Goal: Information Seeking & Learning: Check status

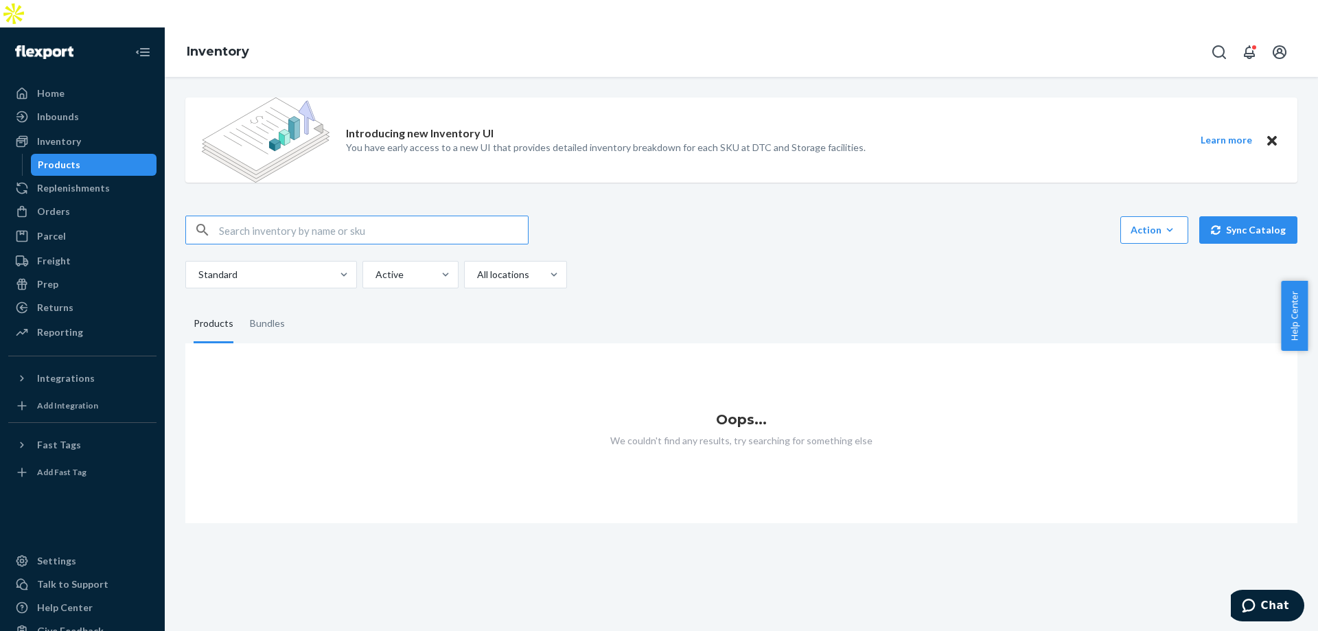
click at [78, 155] on div "Products" at bounding box center [94, 164] width 124 height 19
click at [87, 181] on div "Replenishments" at bounding box center [73, 188] width 73 height 14
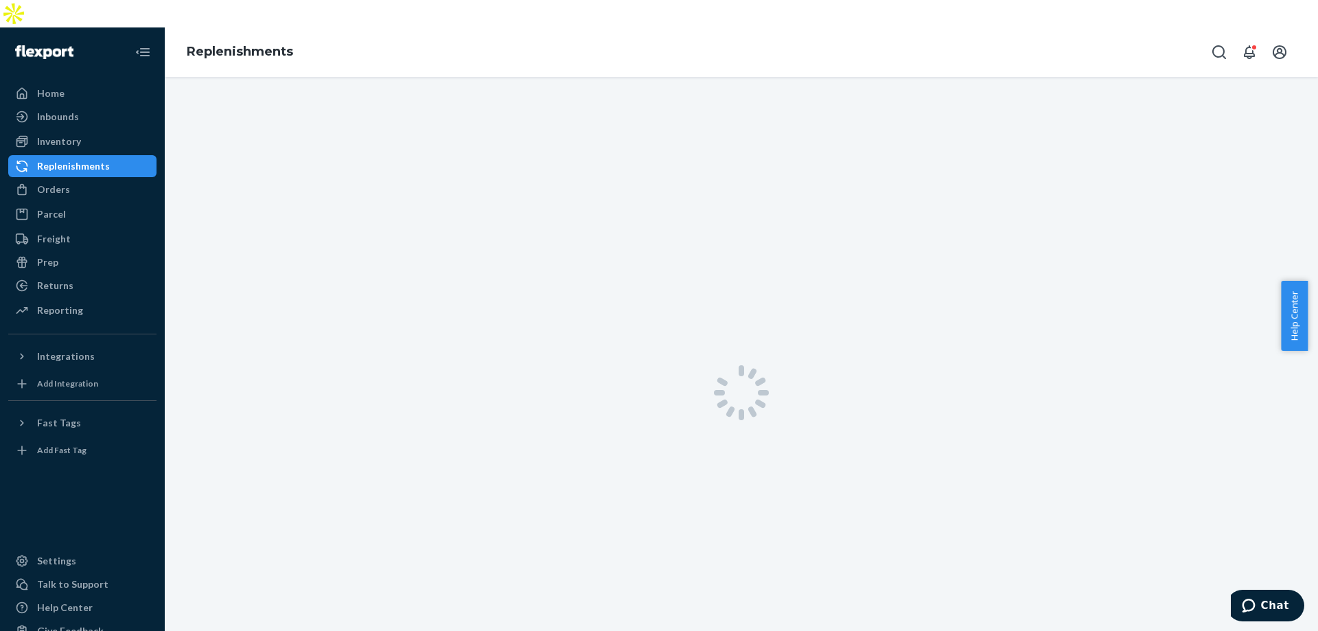
click at [86, 159] on div "Replenishments" at bounding box center [73, 166] width 73 height 14
click at [86, 132] on div "Inventory" at bounding box center [83, 141] width 146 height 19
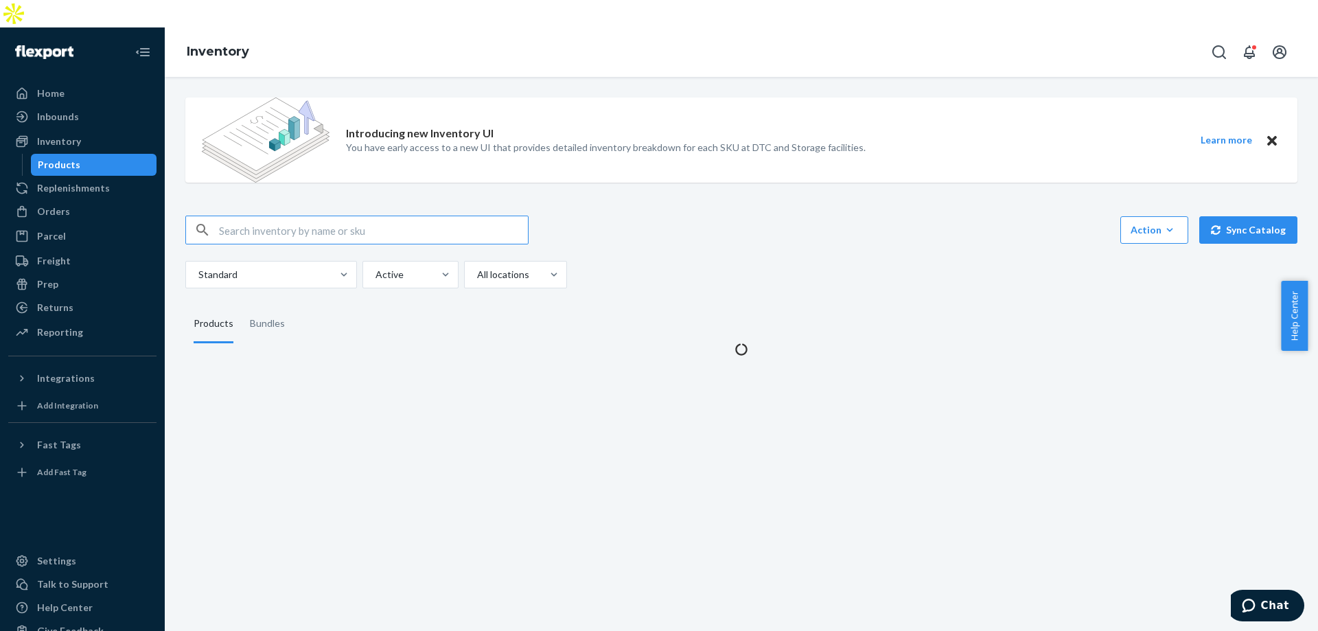
click at [85, 155] on div "Products" at bounding box center [94, 164] width 124 height 19
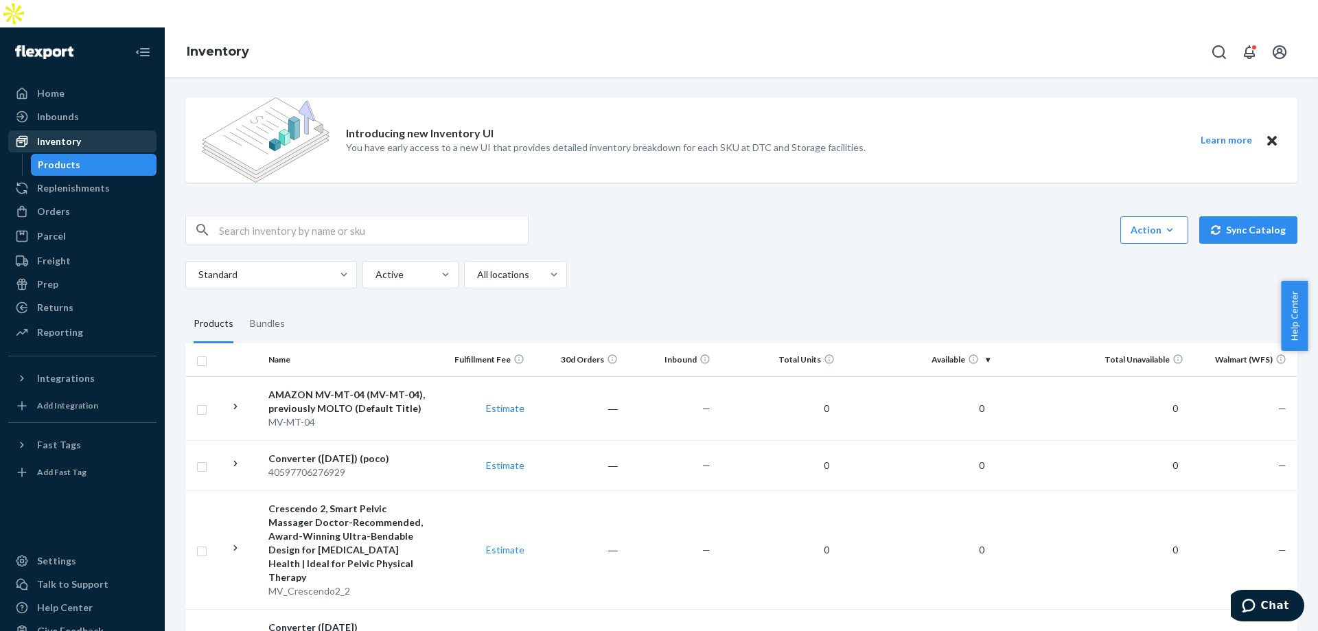
click at [76, 135] on div "Inventory" at bounding box center [59, 142] width 44 height 14
click at [62, 132] on div "Inventory" at bounding box center [83, 141] width 146 height 19
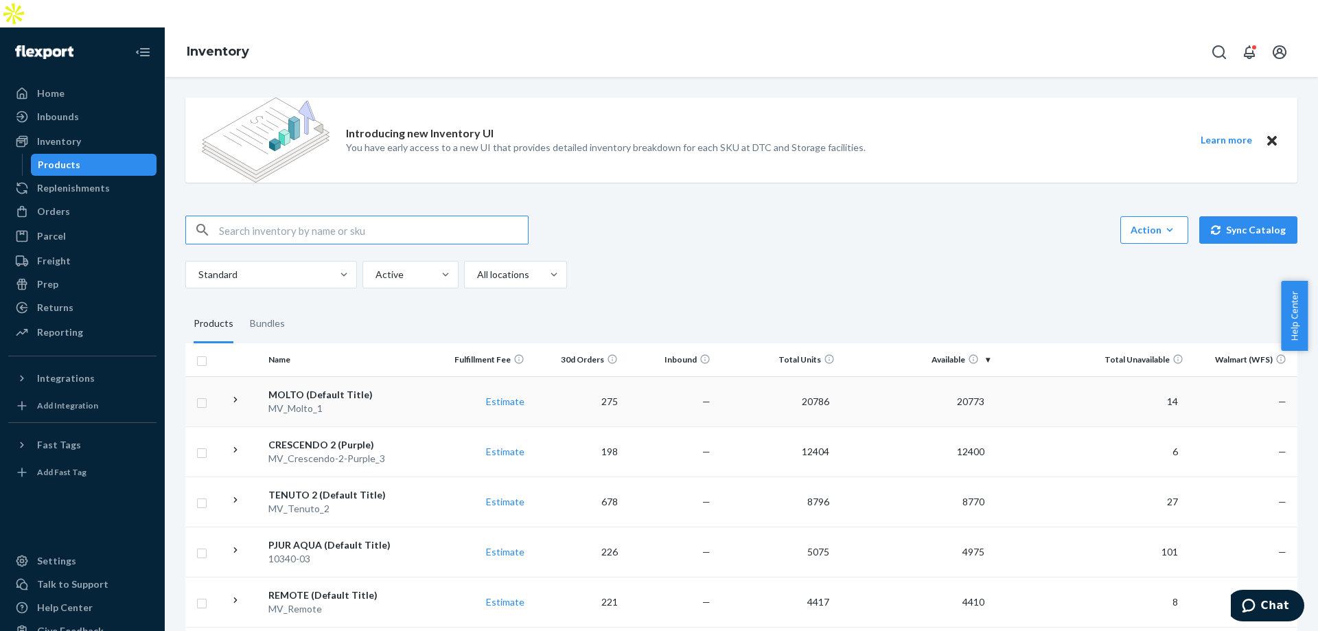
click at [319, 402] on div "MV_Molto_1" at bounding box center [349, 409] width 163 height 14
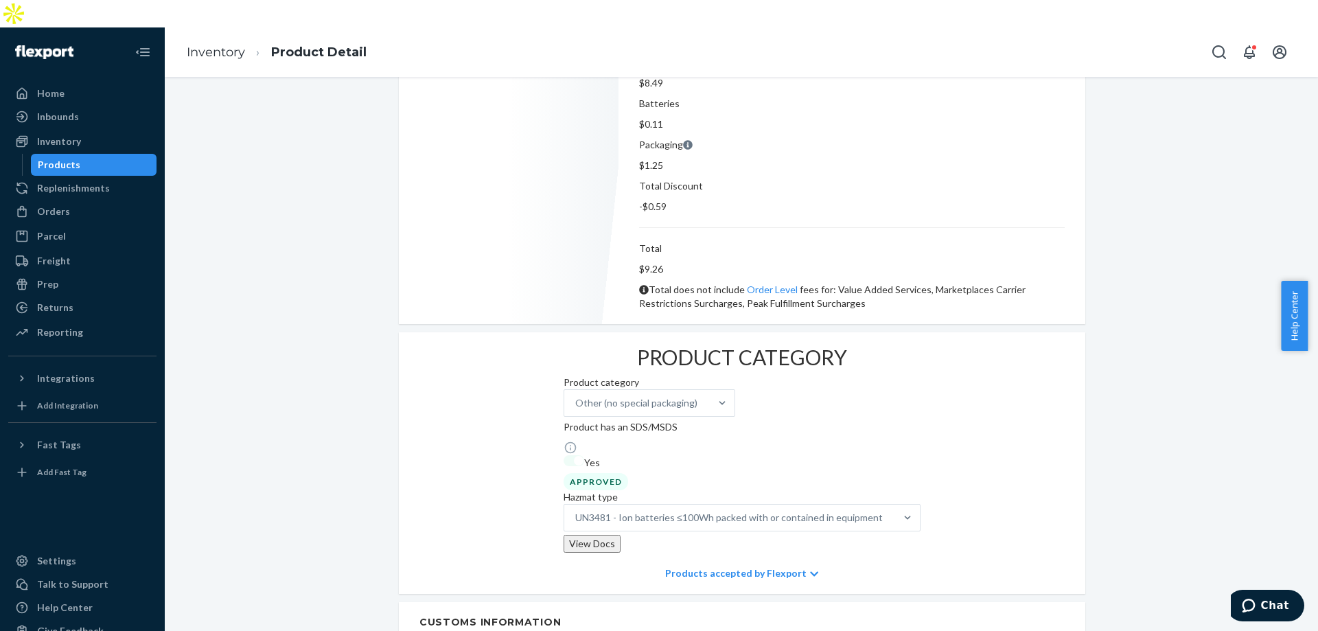
scroll to position [618, 0]
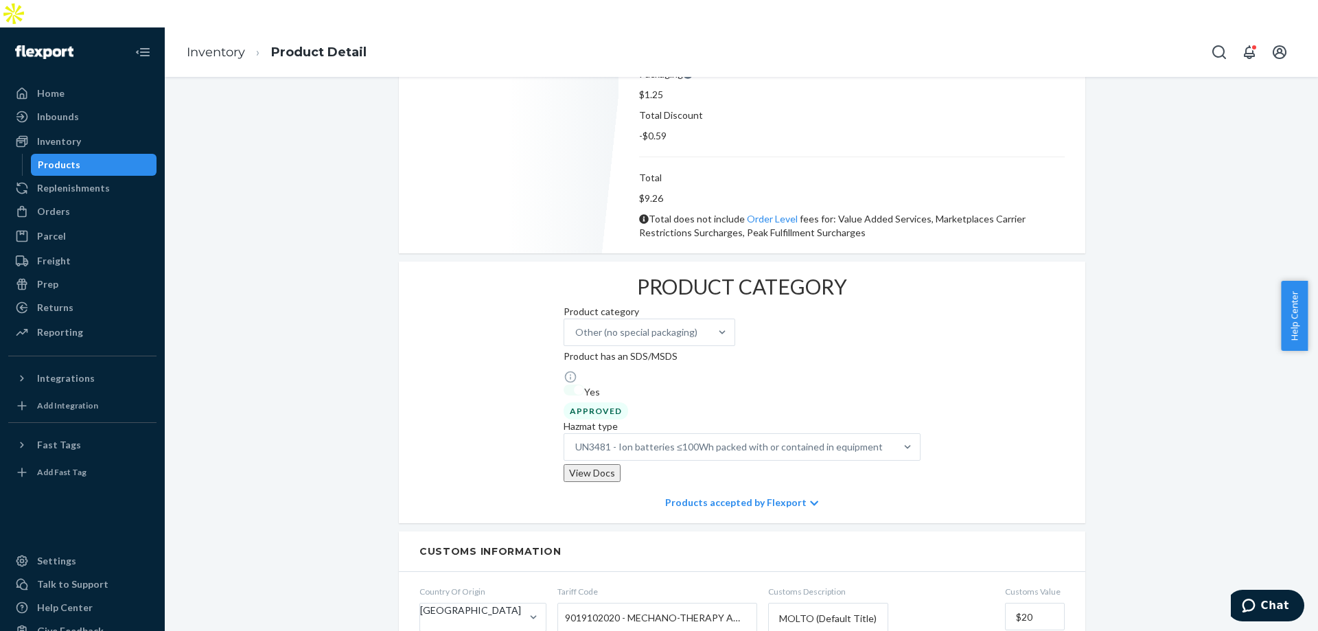
copy div "20785"
click at [78, 155] on div "Products" at bounding box center [94, 164] width 124 height 19
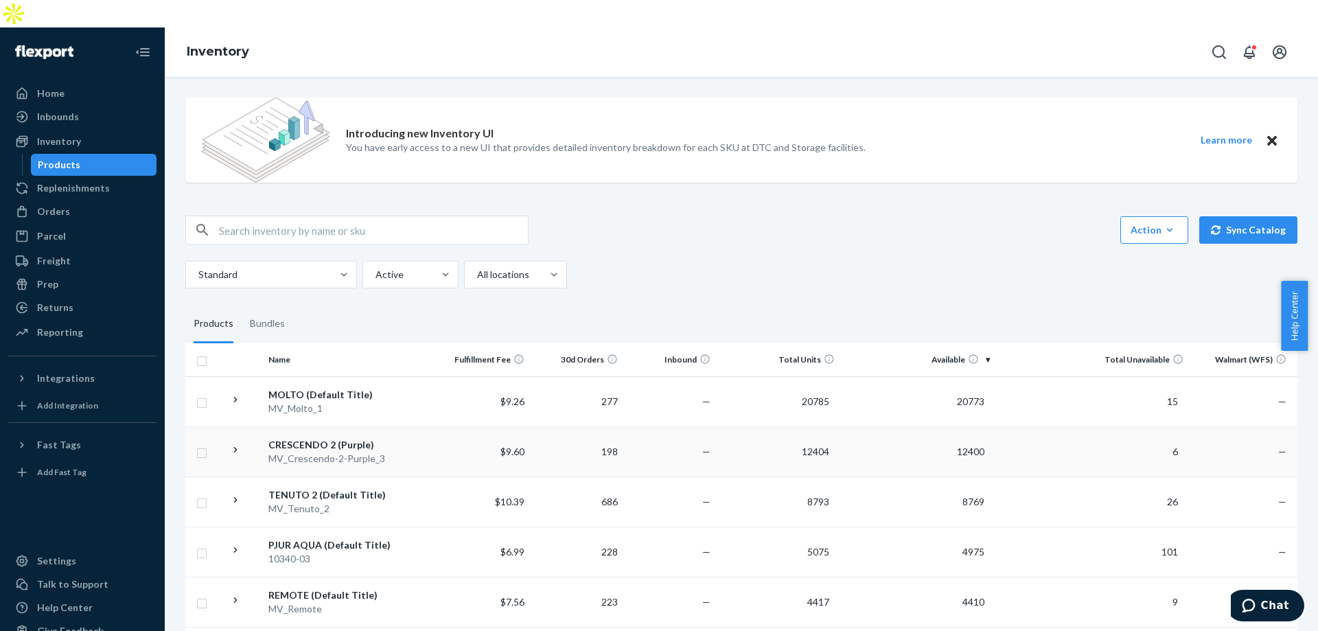
click at [305, 452] on div "MV_Crescendo-2-Purple_3" at bounding box center [349, 459] width 163 height 14
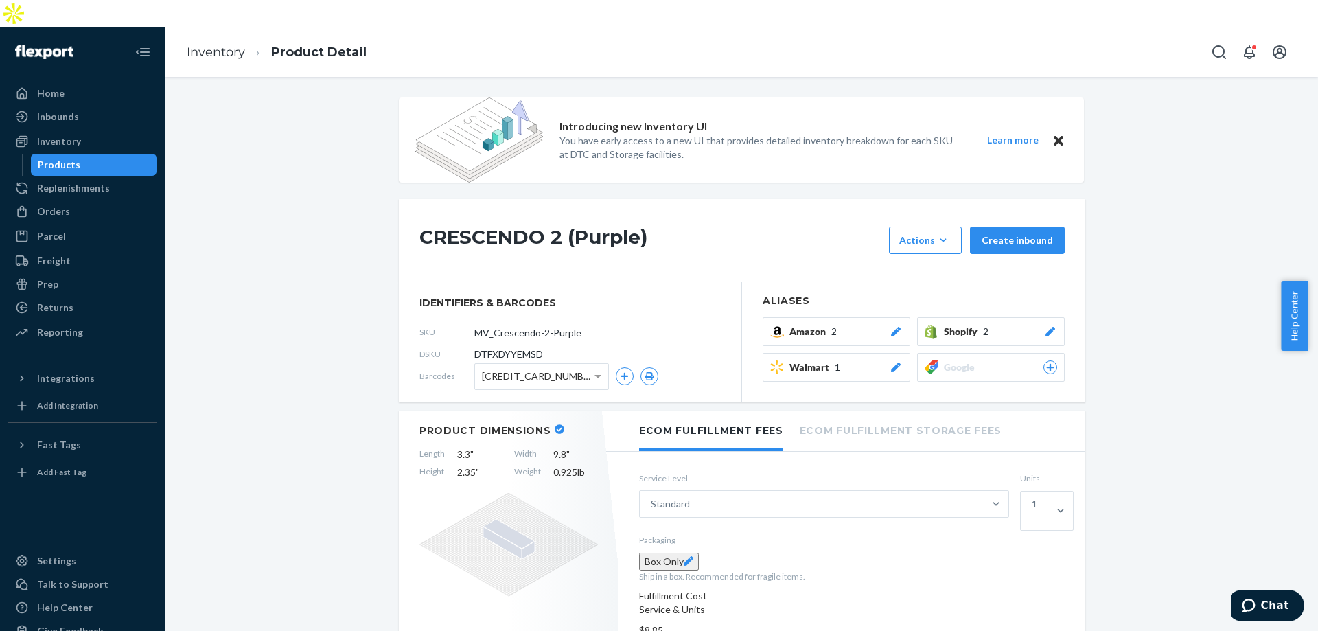
scroll to position [892, 0]
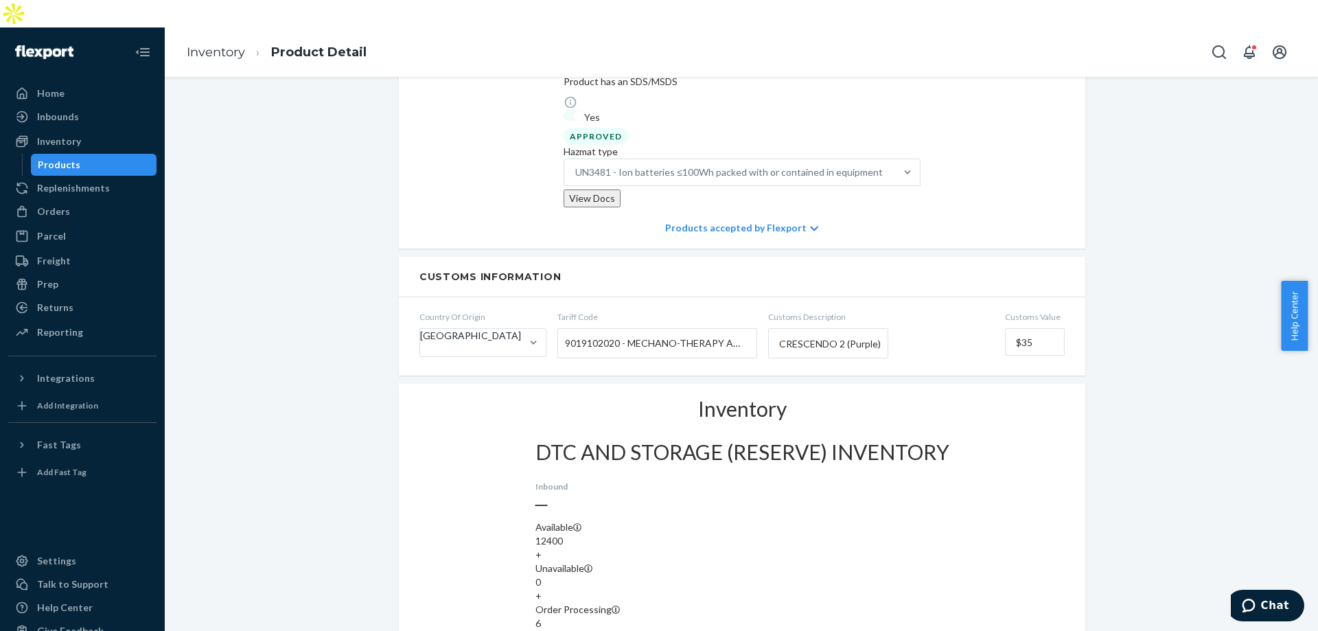
copy div "12404"
click at [141, 155] on div "Products" at bounding box center [94, 164] width 124 height 19
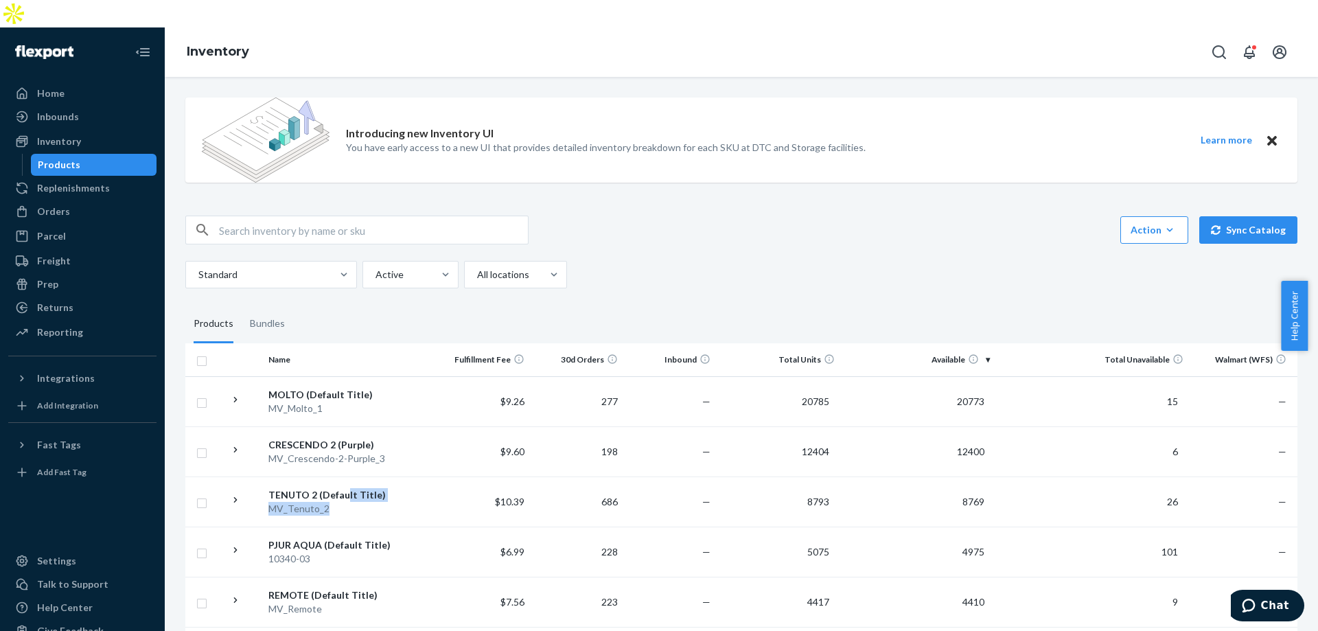
click at [342, 488] on span "TENUTO 2 (Default Title) MV_Tenuto_2" at bounding box center [349, 501] width 163 height 27
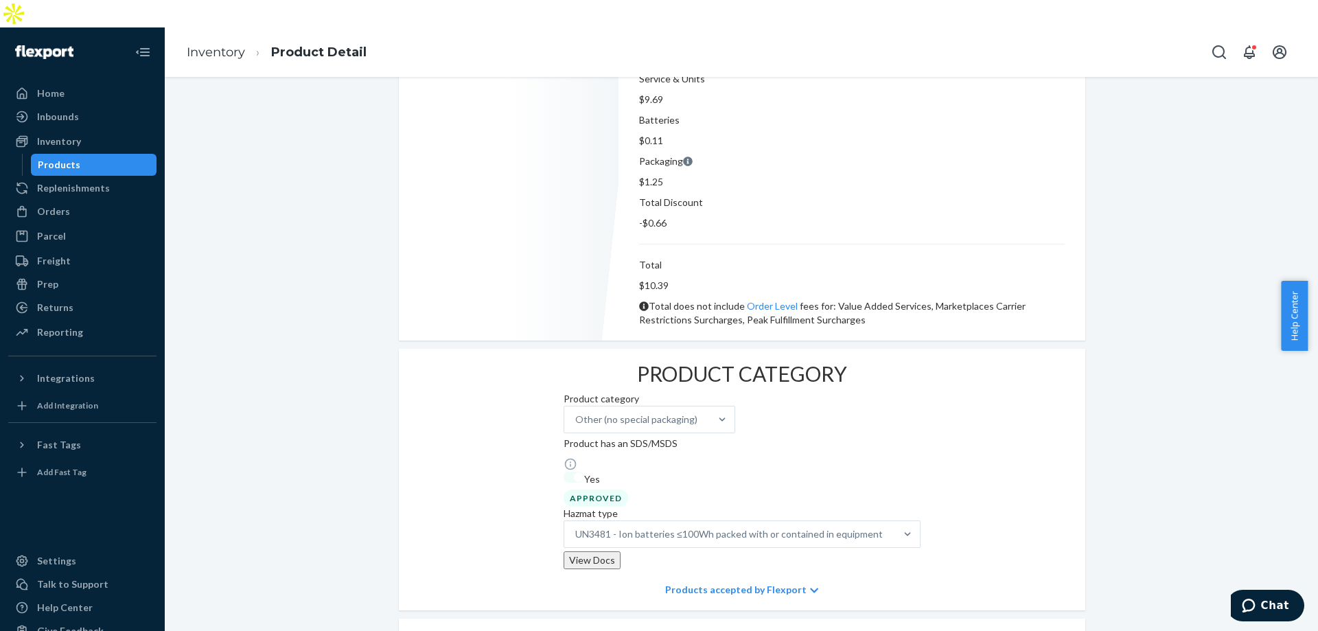
scroll to position [618, 0]
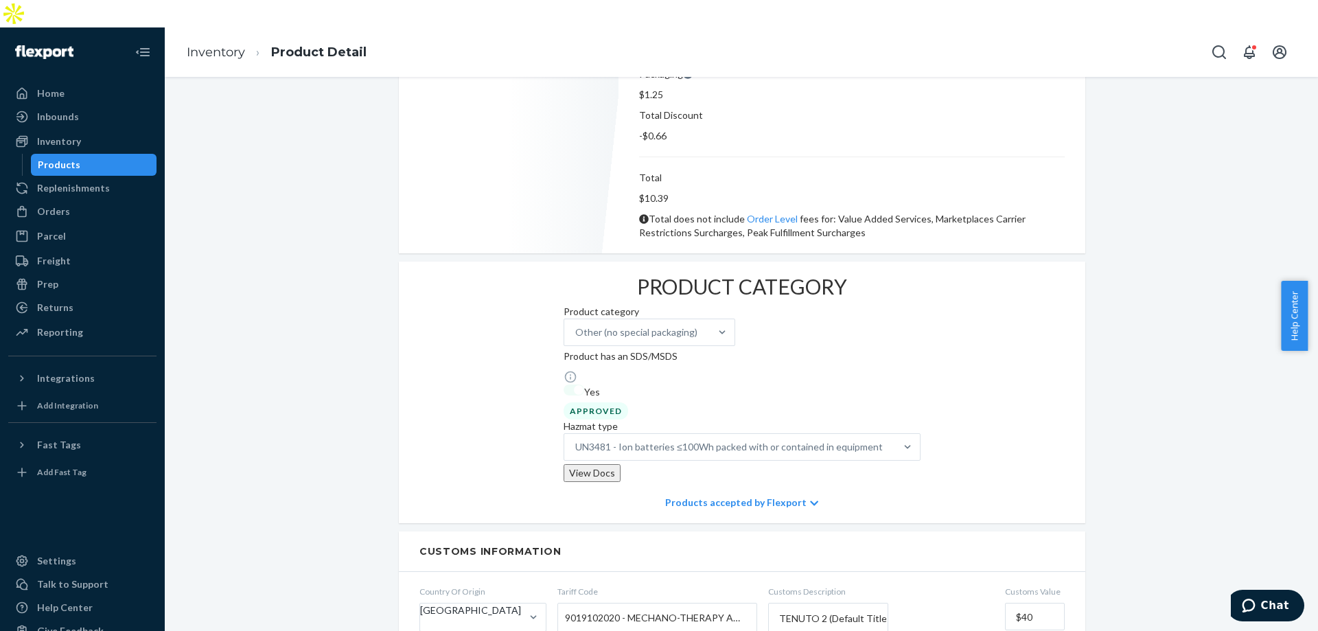
copy div "8793"
click at [72, 158] on div "Products" at bounding box center [59, 165] width 43 height 14
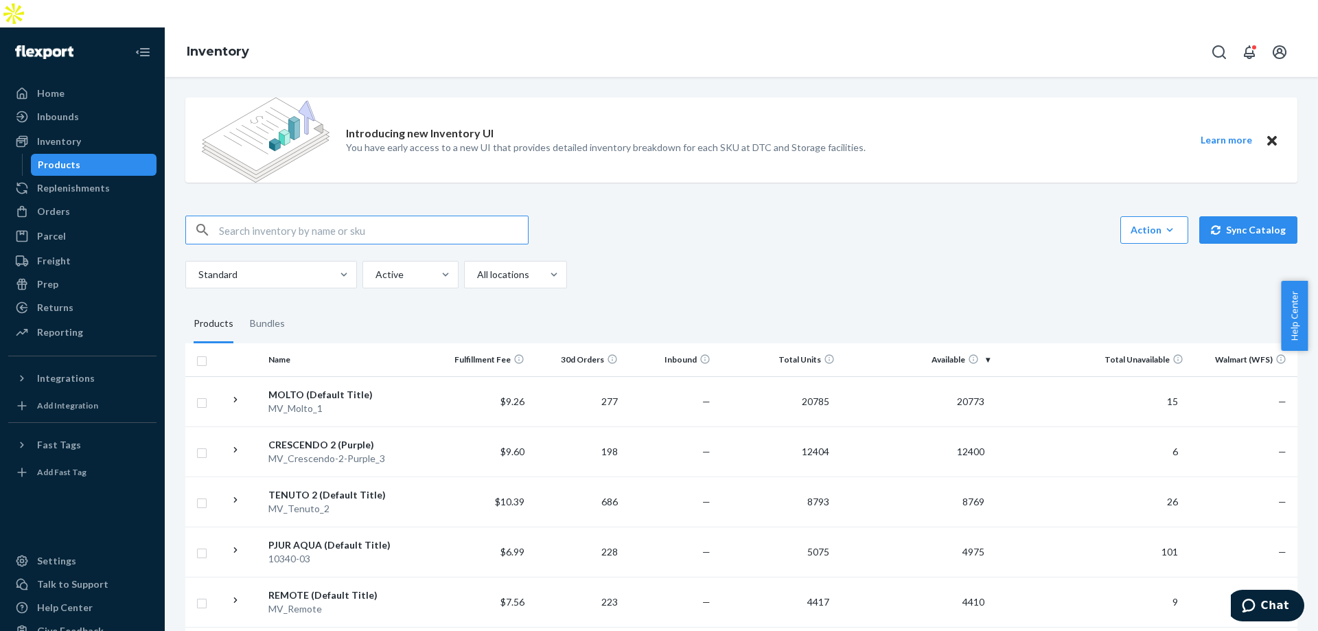
scroll to position [137, 0]
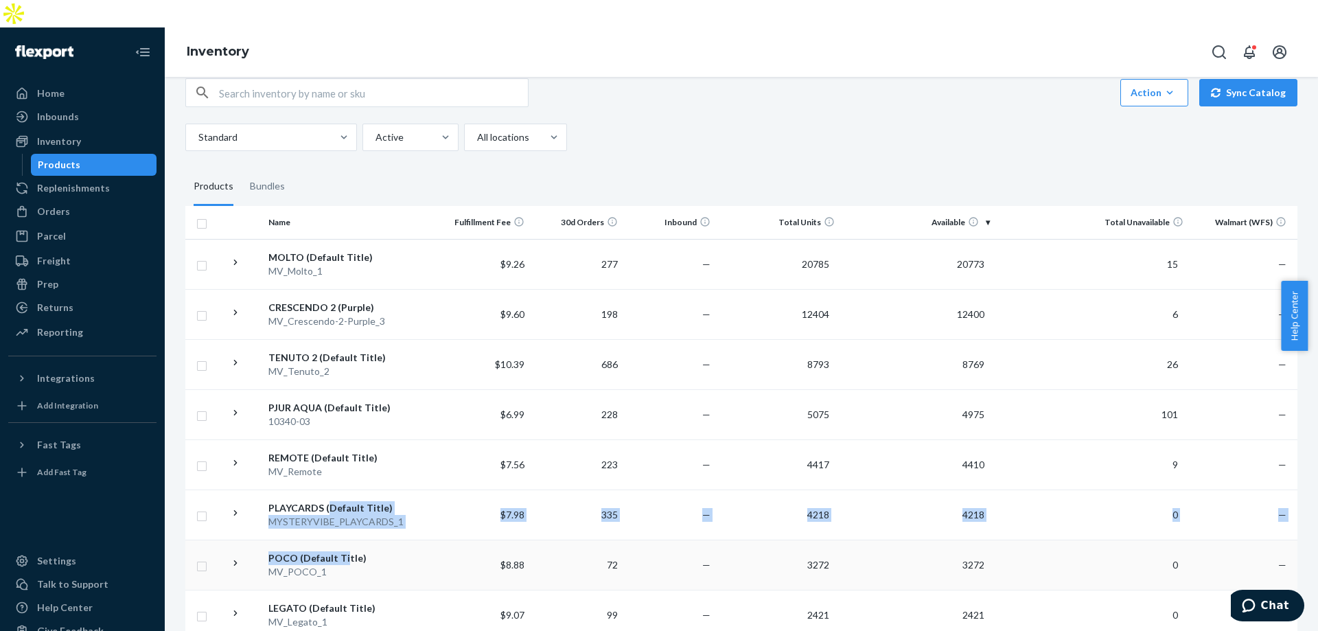
drag, startPoint x: 328, startPoint y: 478, endPoint x: 348, endPoint y: 524, distance: 50.1
click at [343, 551] on div "POCO (Default Title)" at bounding box center [349, 558] width 163 height 14
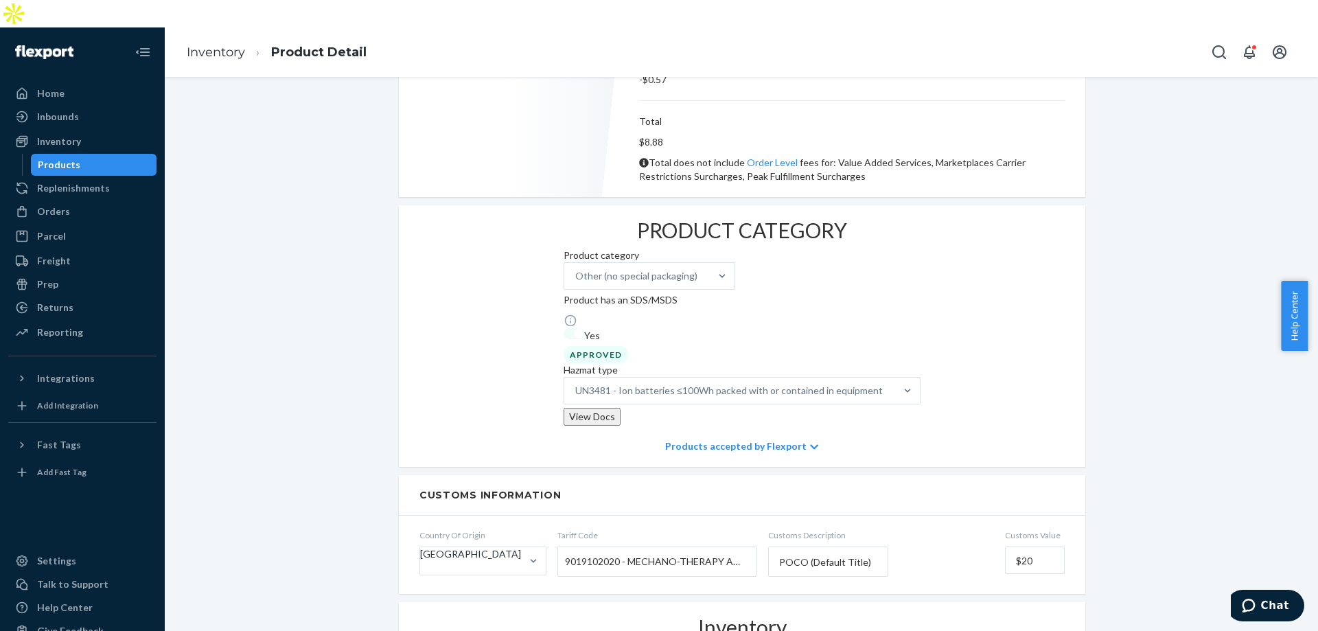
scroll to position [755, 0]
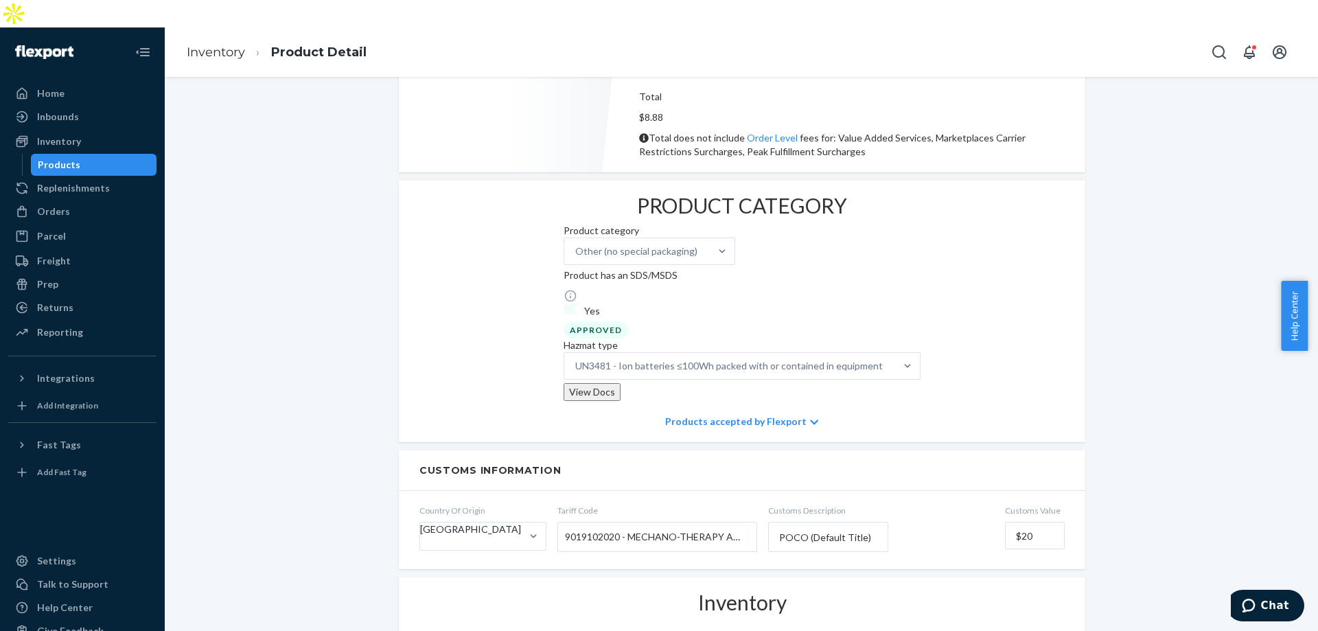
copy div "3272"
click at [124, 155] on div "Products" at bounding box center [94, 164] width 124 height 19
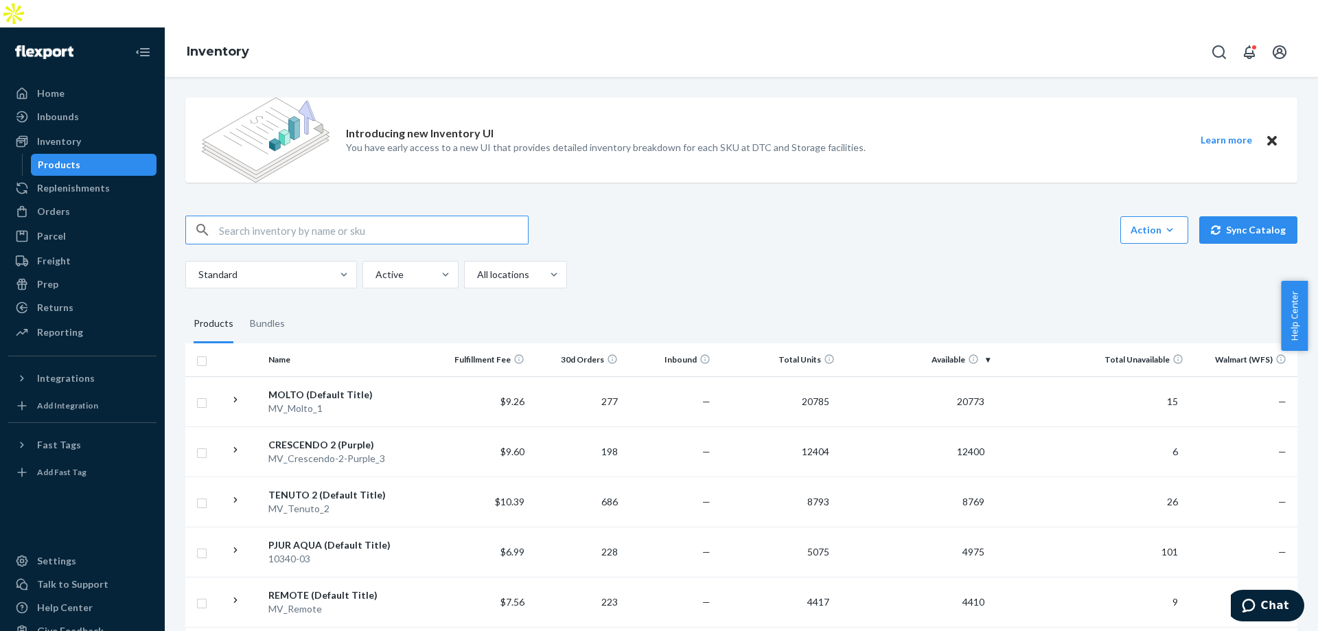
scroll to position [275, 0]
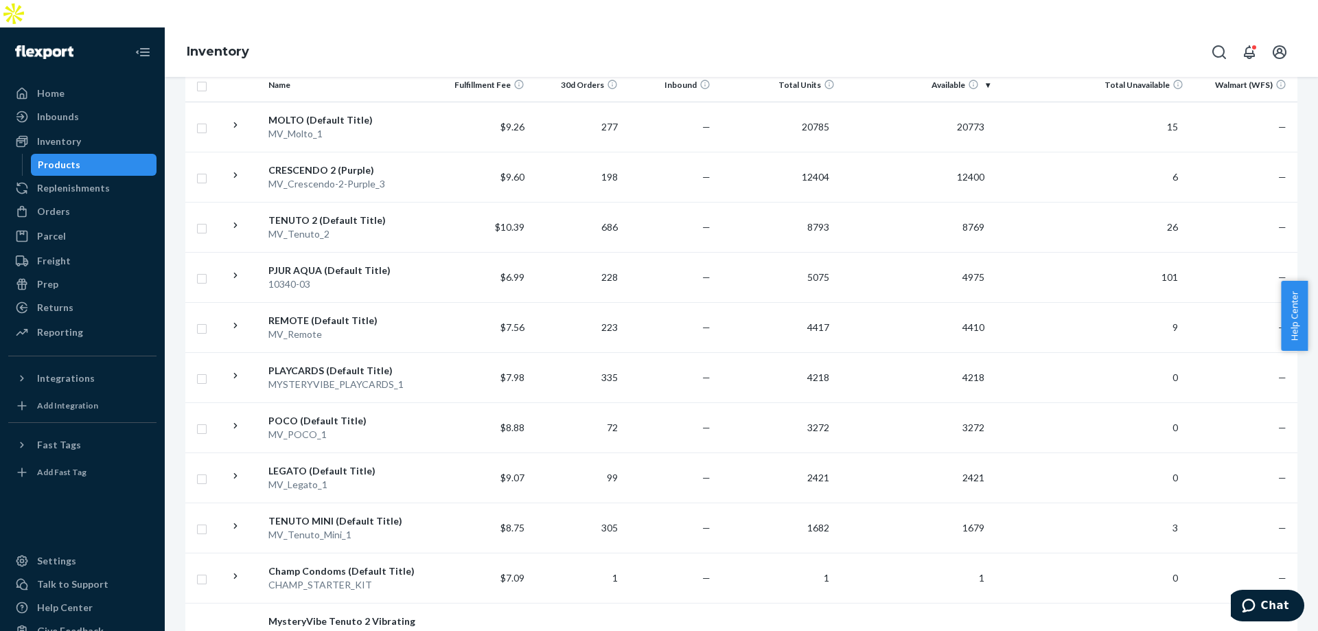
click at [460, 502] on td "$8.75" at bounding box center [483, 527] width 93 height 50
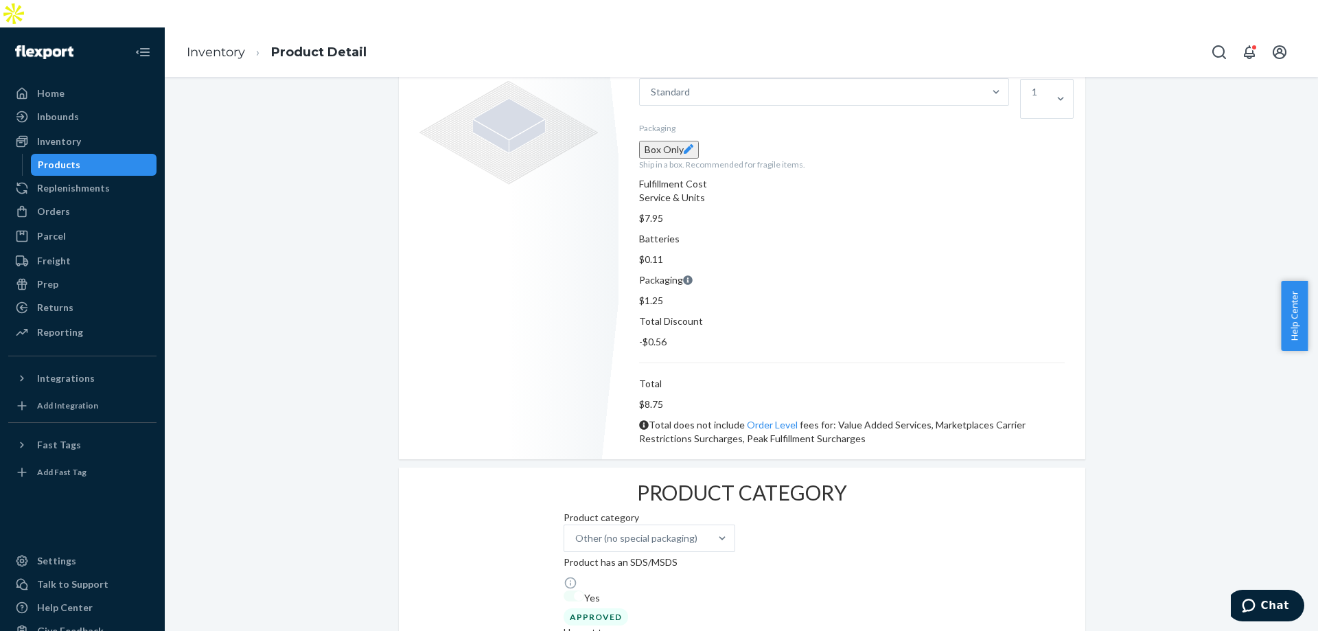
scroll to position [824, 0]
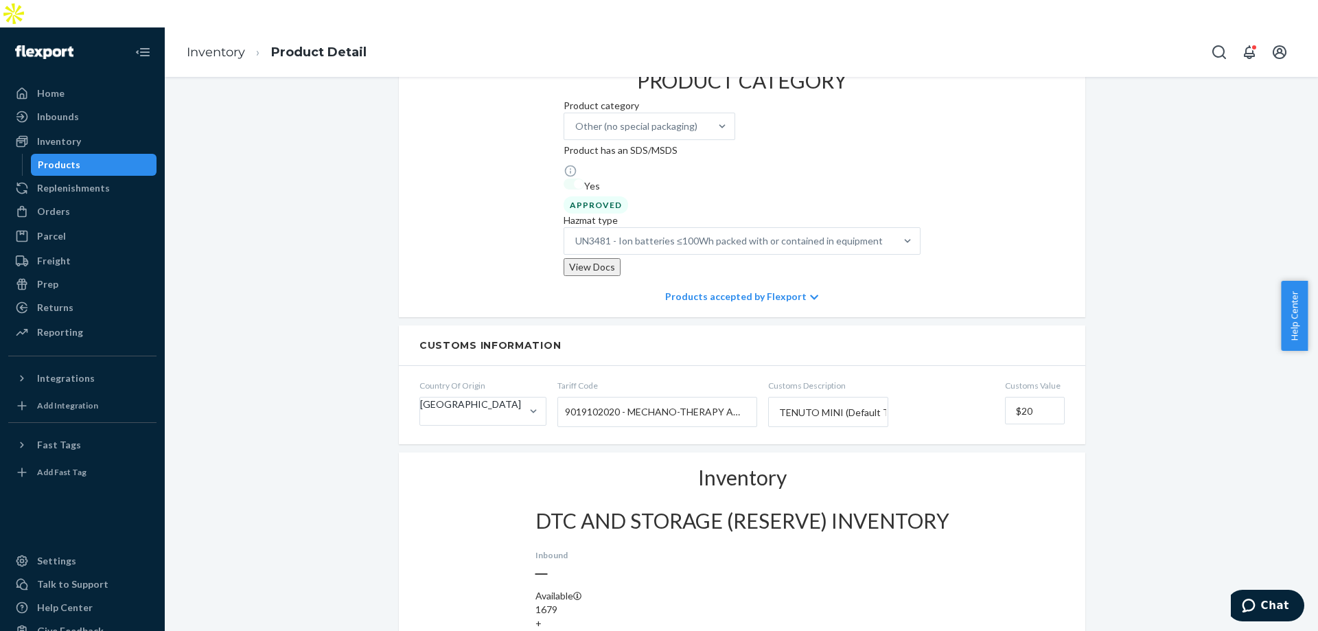
copy div "1682"
click at [92, 155] on div "Products" at bounding box center [94, 164] width 124 height 19
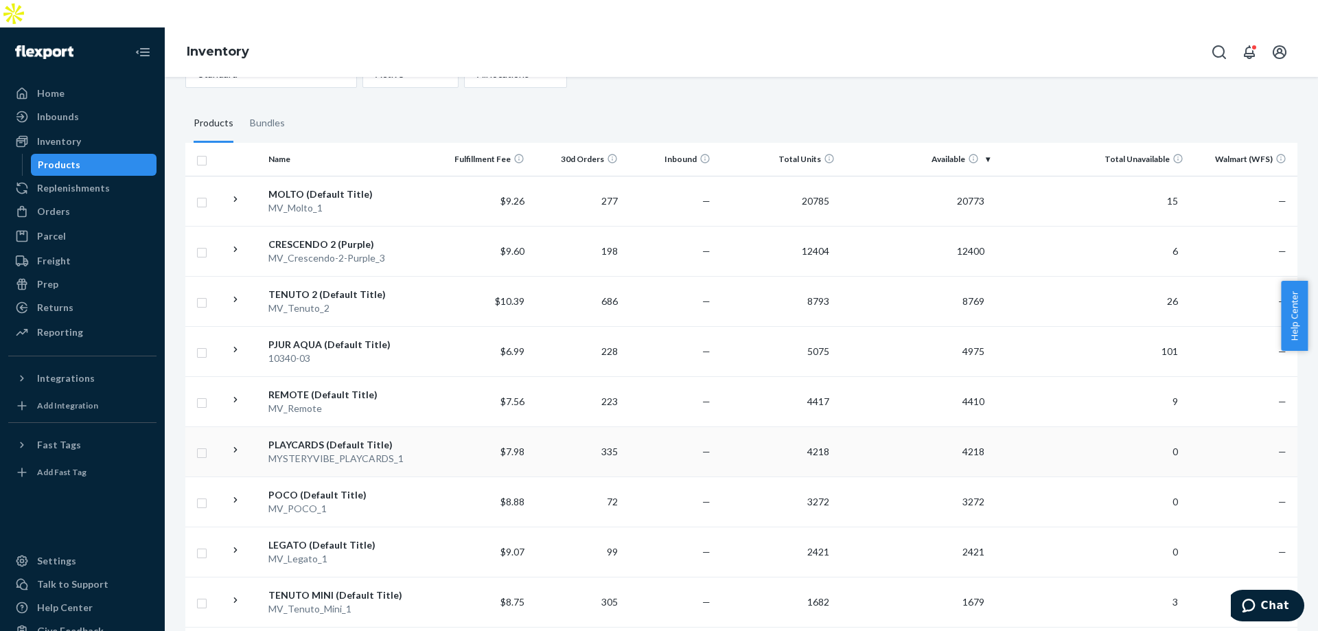
scroll to position [206, 0]
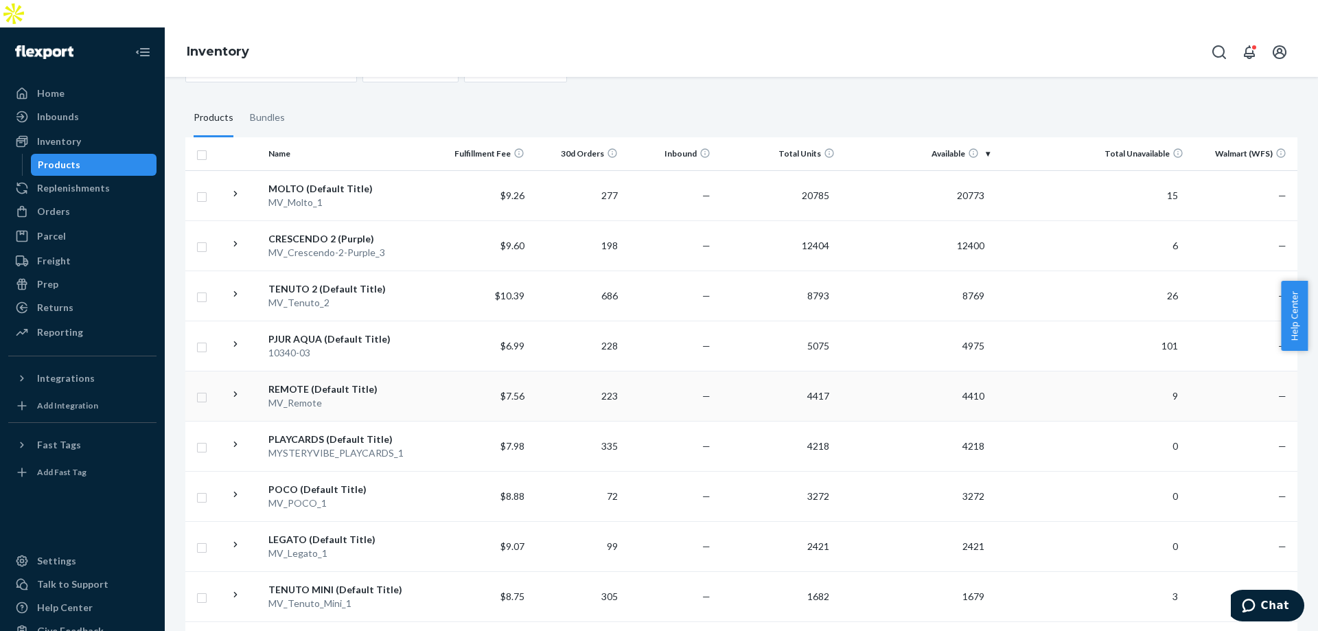
click at [424, 382] on div "REMOTE (Default Title)" at bounding box center [349, 389] width 163 height 14
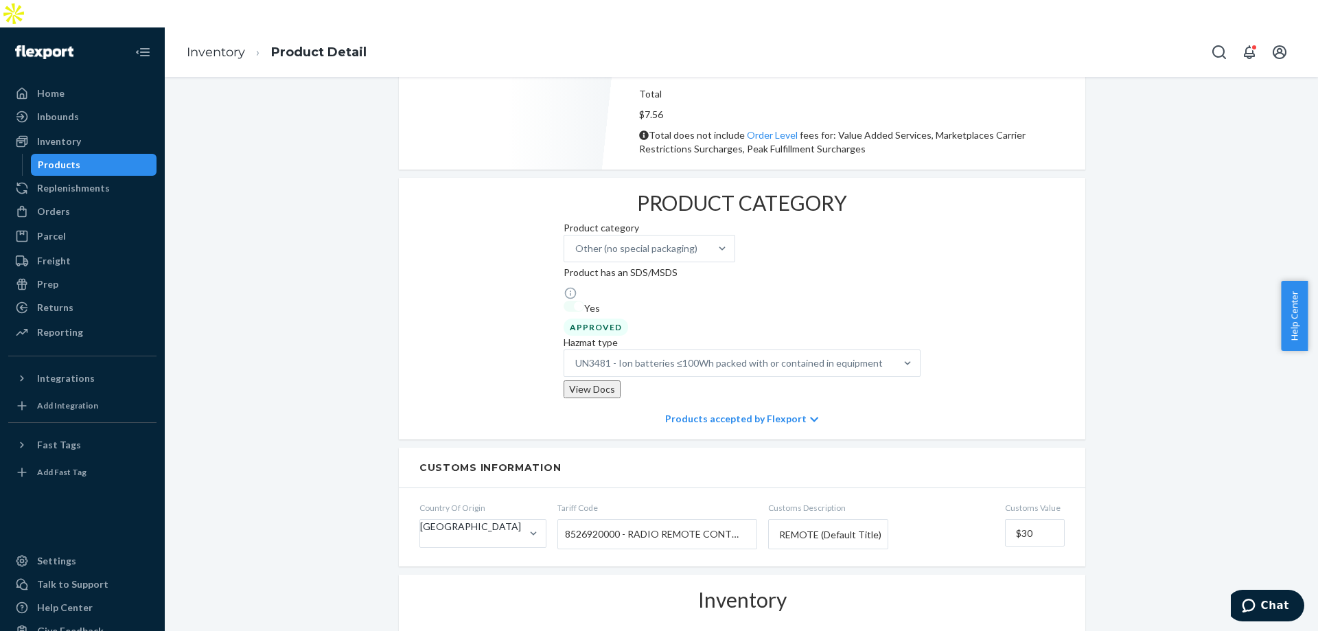
scroll to position [824, 0]
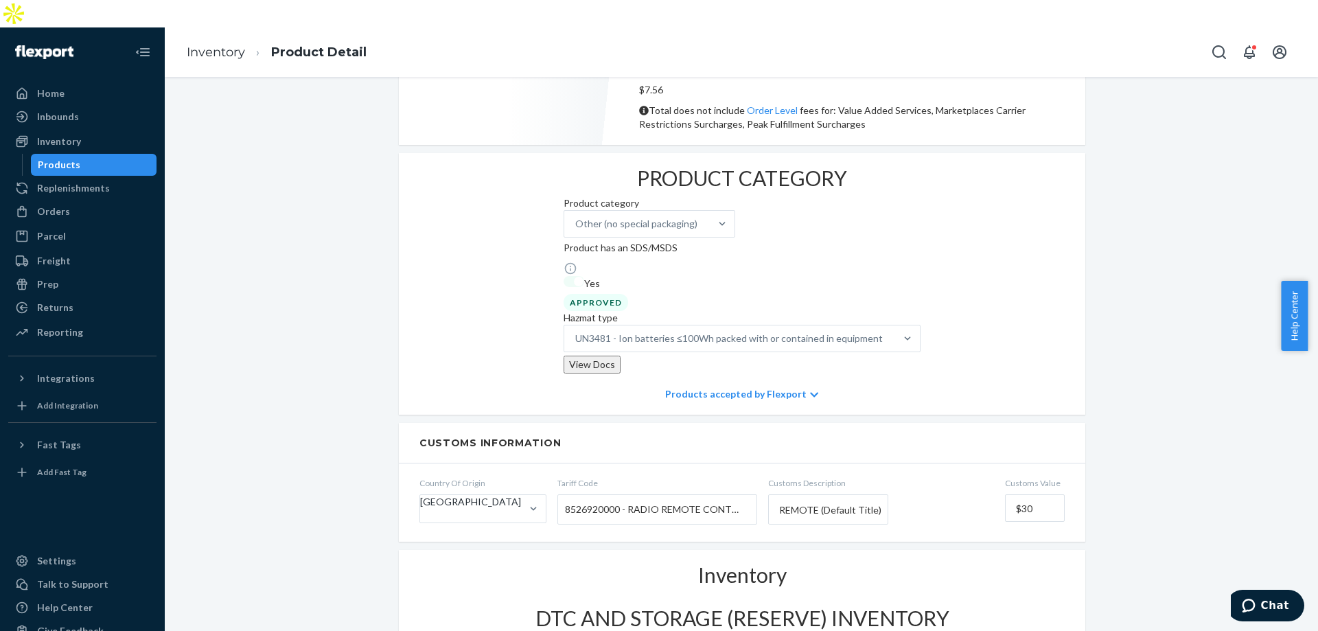
copy div "4417"
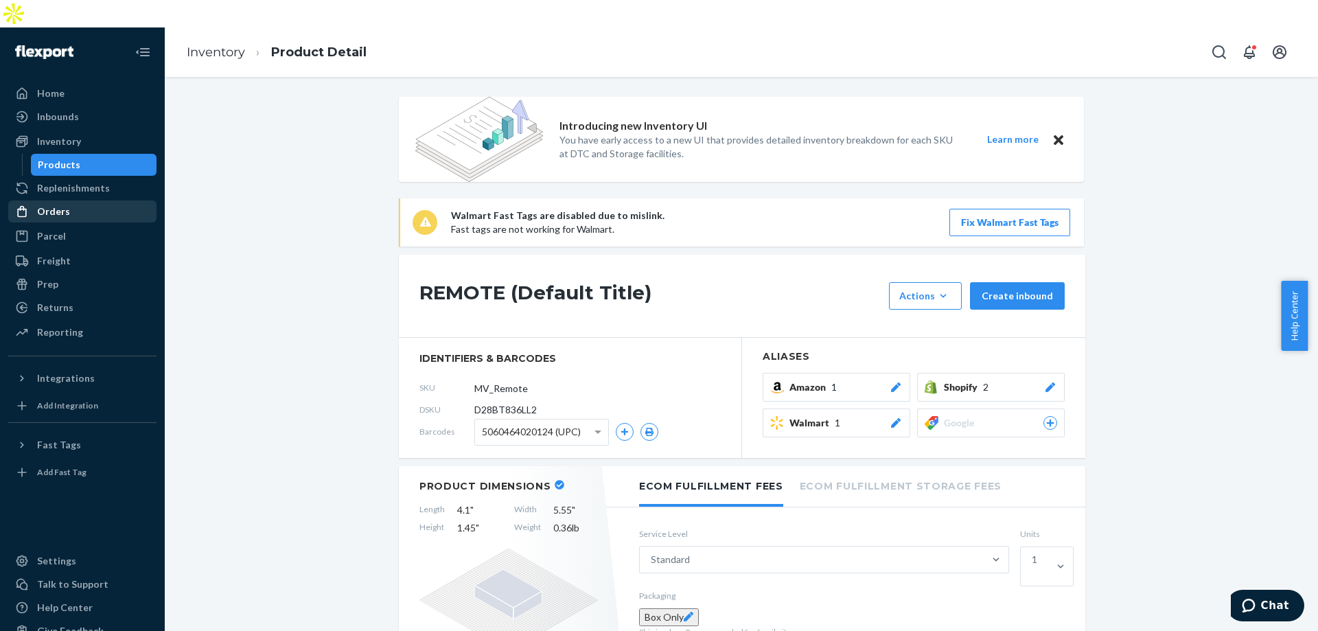
scroll to position [0, 0]
click at [121, 155] on div "Products" at bounding box center [94, 164] width 124 height 19
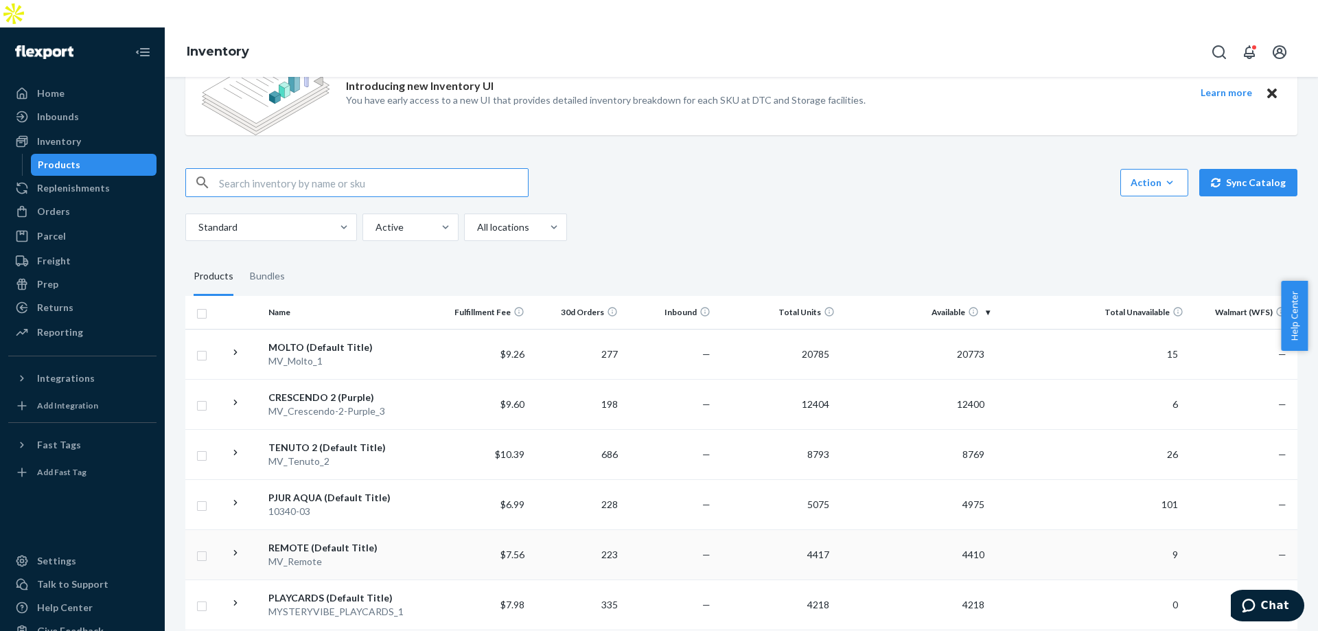
scroll to position [69, 0]
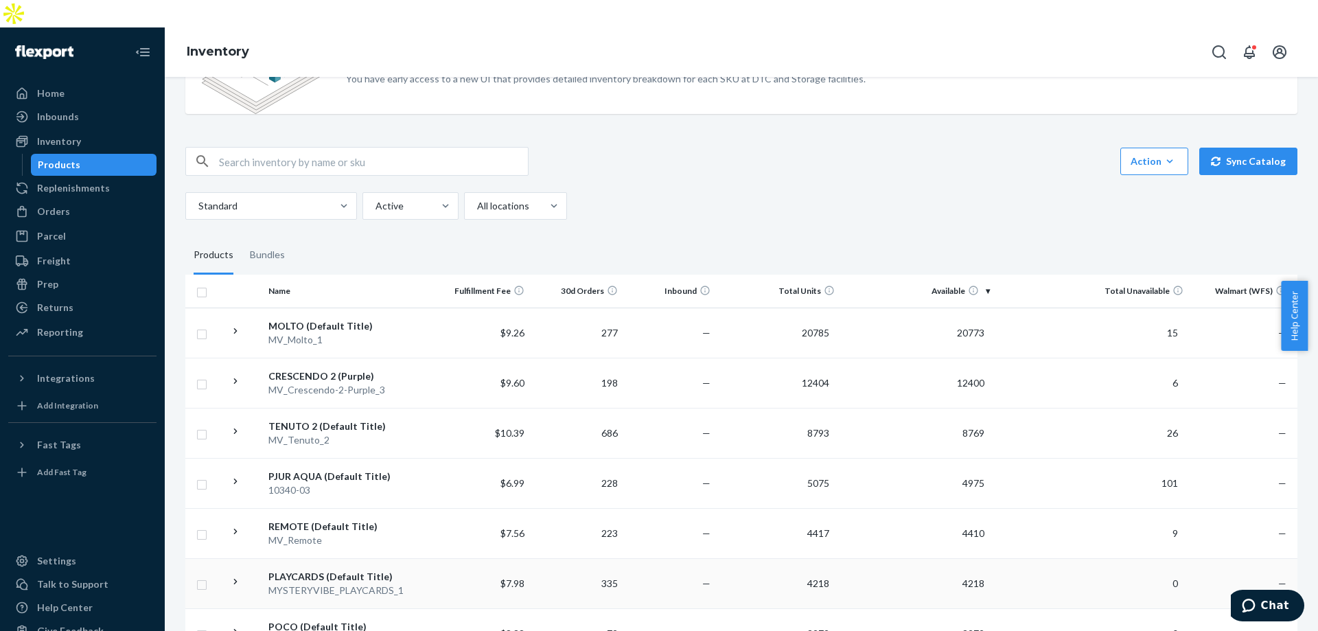
click at [376, 570] on div "PLAYCARDS (Default Title)" at bounding box center [349, 577] width 163 height 14
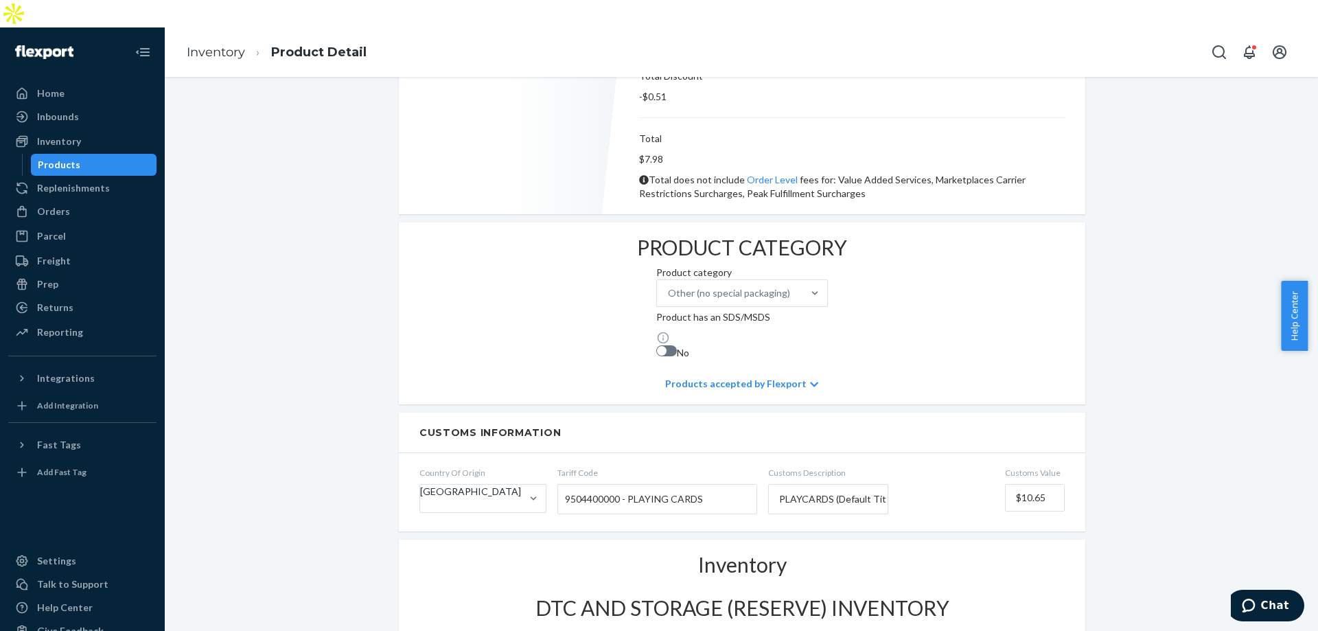
scroll to position [892, 0]
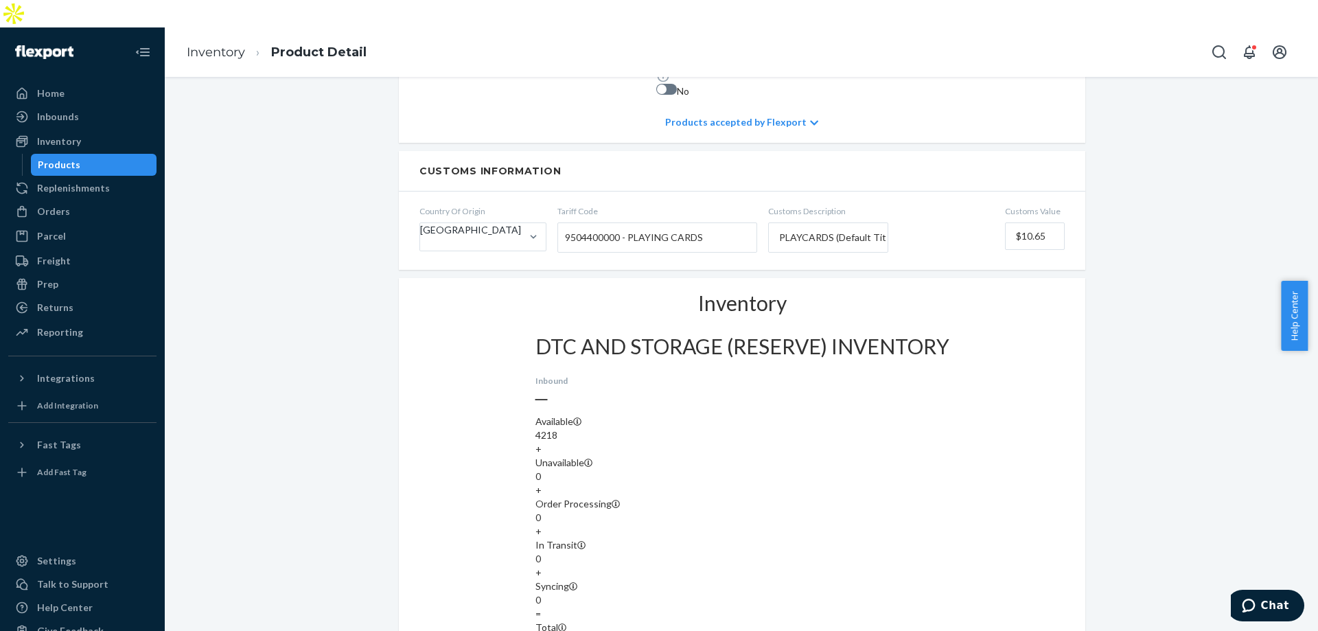
click at [949, 630] on div "4218" at bounding box center [742, 641] width 414 height 14
copy div "4218"
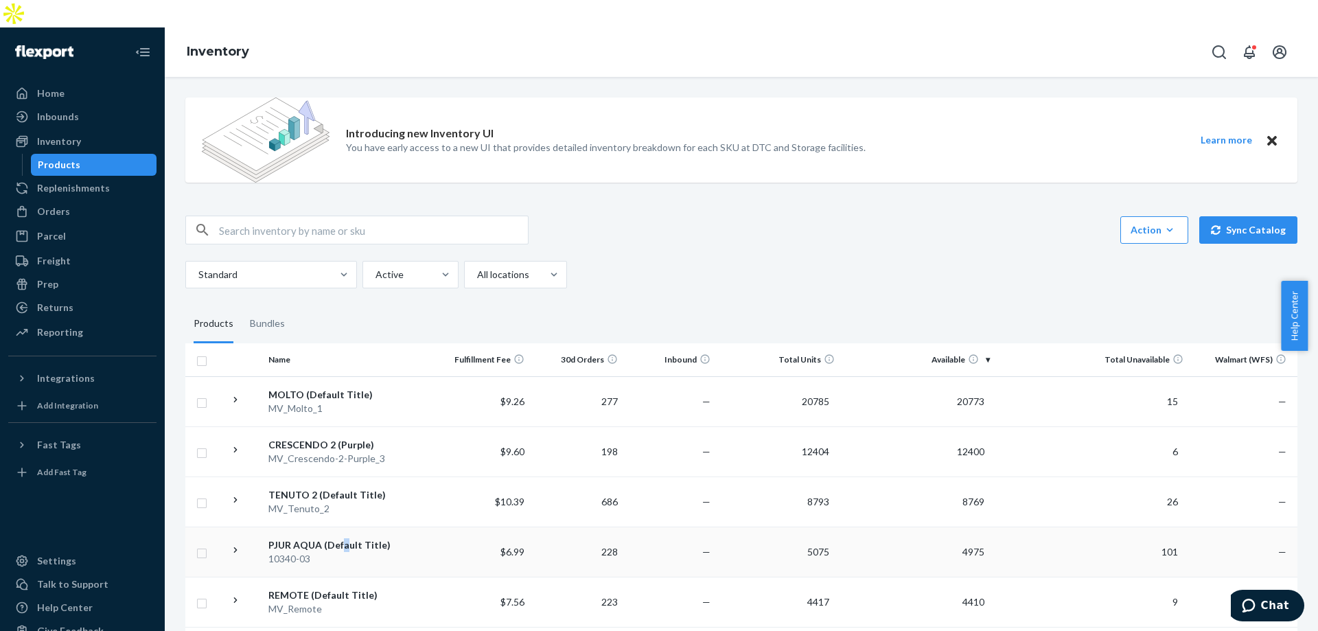
click at [343, 538] on div "PJUR AQUA (Default Title)" at bounding box center [349, 545] width 163 height 14
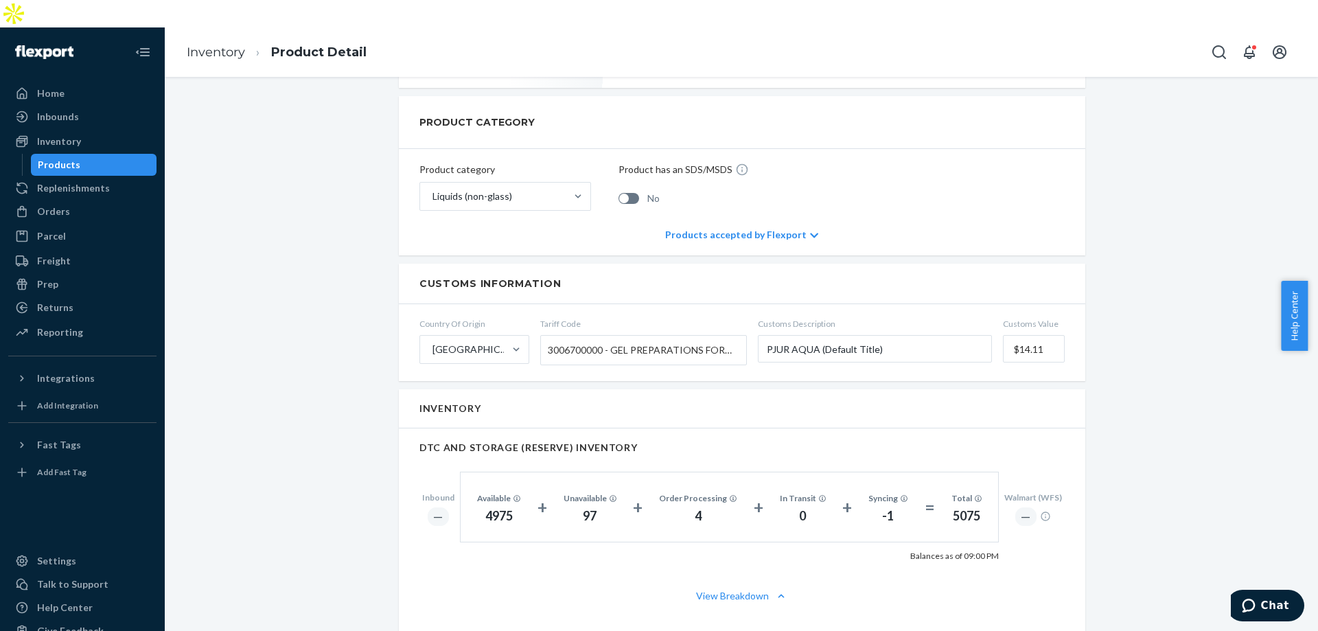
scroll to position [674, 0]
click at [957, 507] on div "5075" at bounding box center [966, 516] width 31 height 18
copy div "5075"
click at [146, 155] on div "Products" at bounding box center [94, 164] width 124 height 19
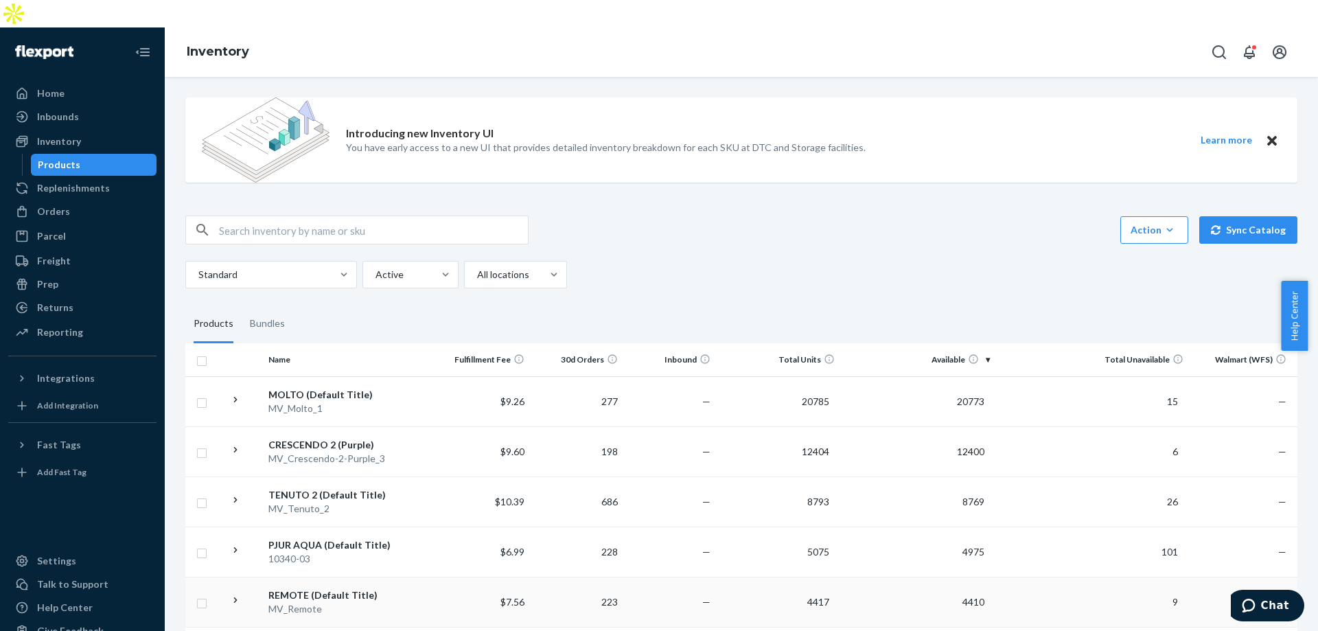
click at [340, 602] on div "MV_Remote" at bounding box center [349, 609] width 163 height 14
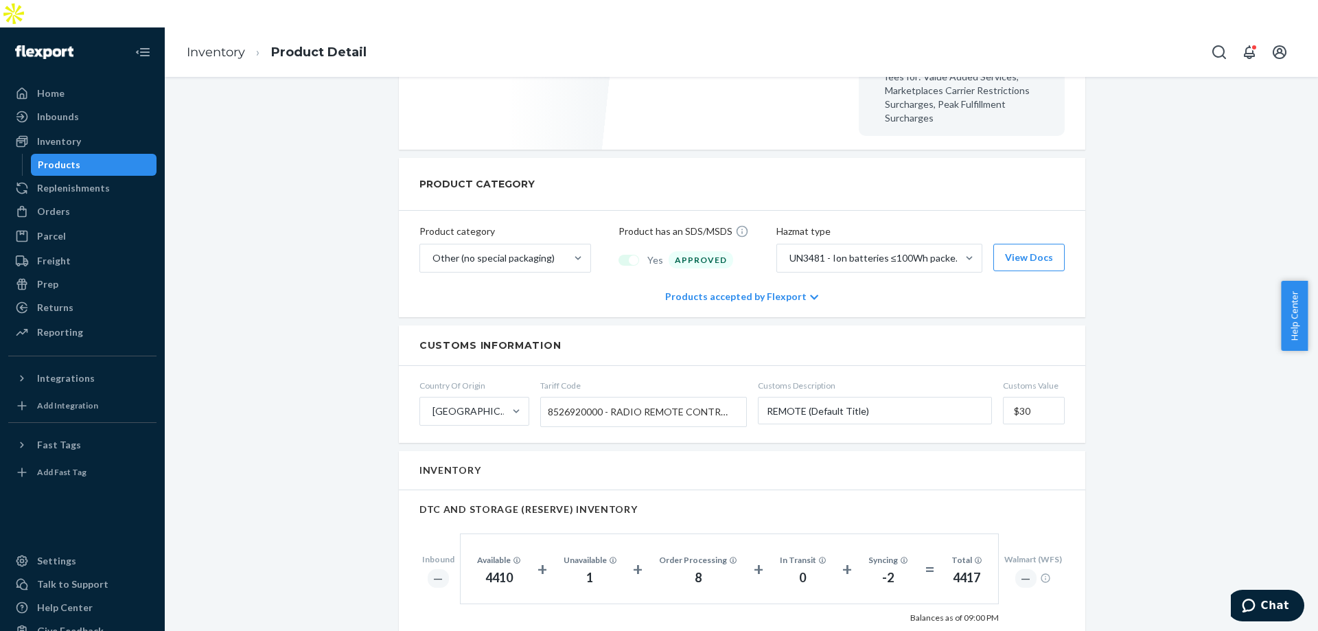
scroll to position [892, 0]
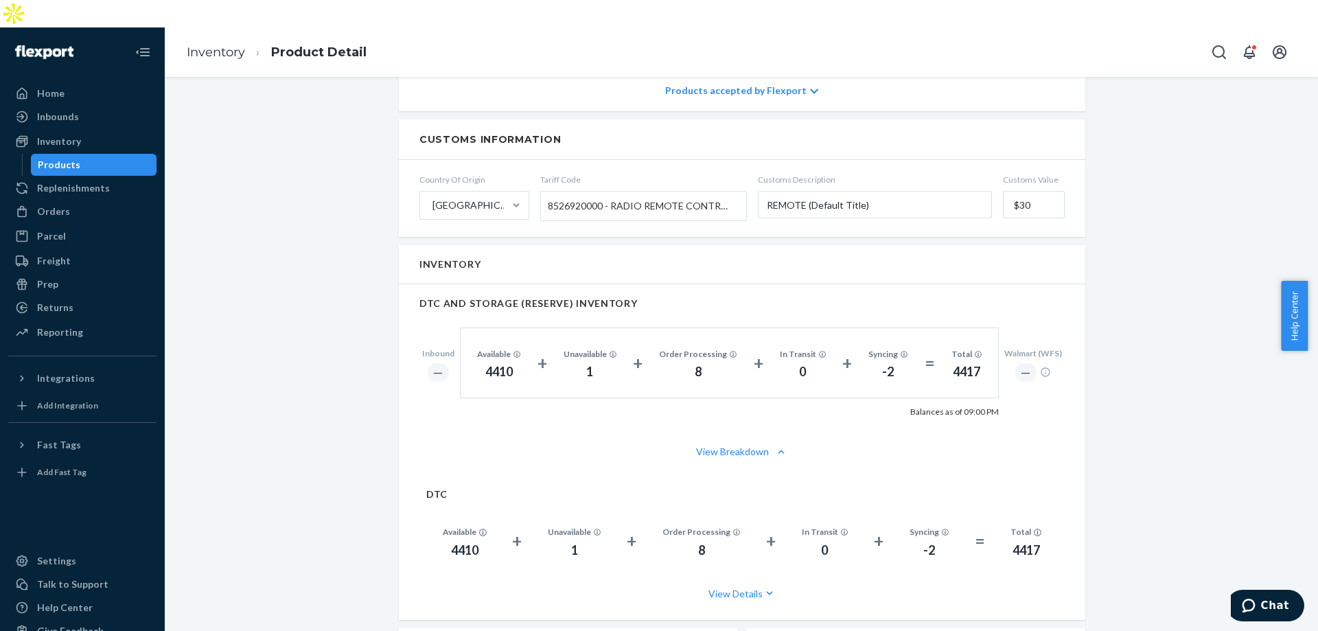
click at [957, 345] on div "Total 4417" at bounding box center [967, 363] width 64 height 36
click at [953, 363] on div "4417" at bounding box center [966, 372] width 31 height 18
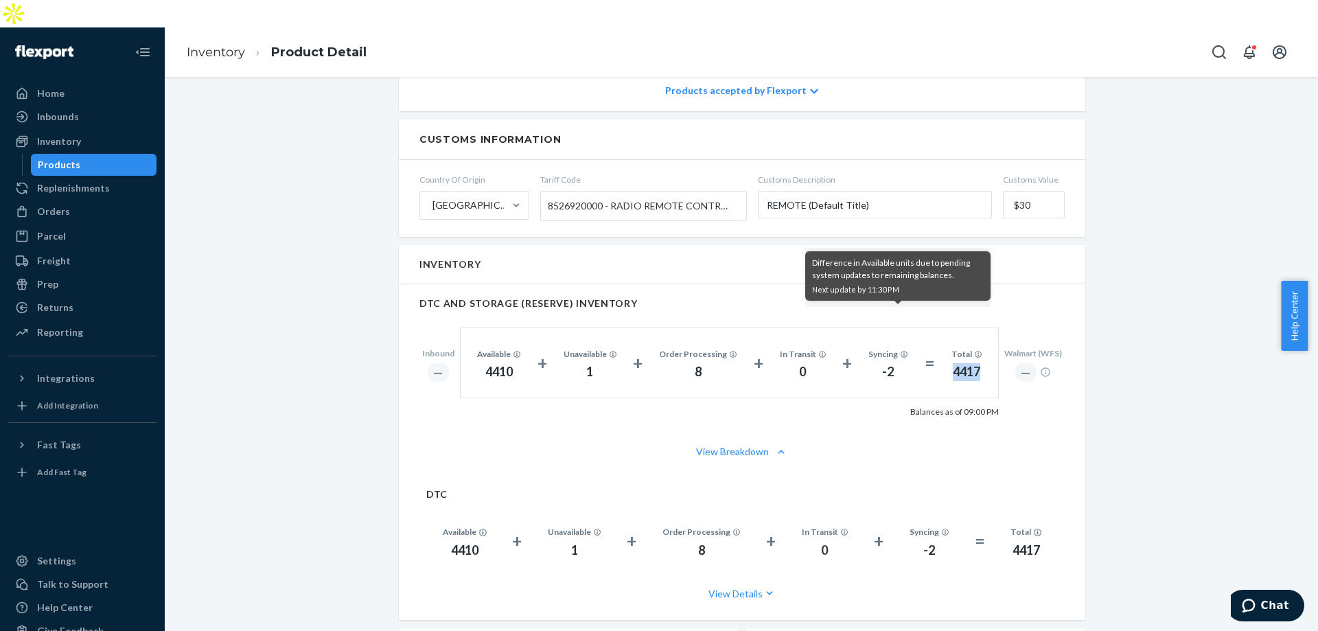
copy div "4417"
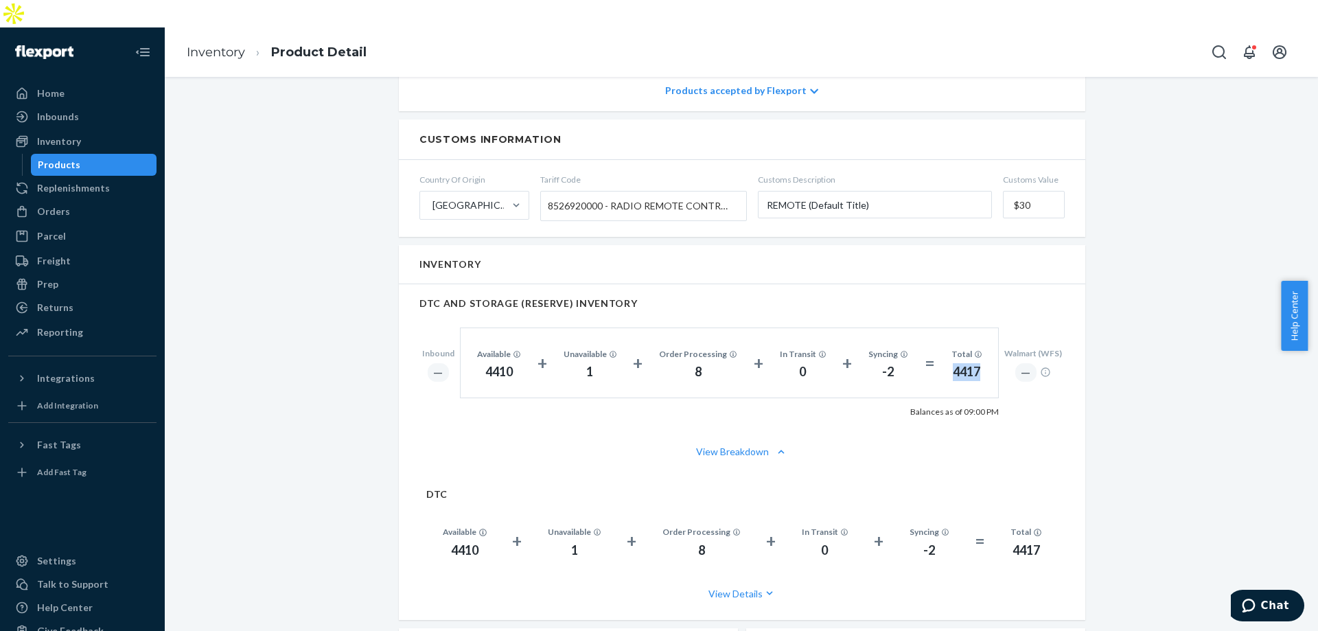
click at [132, 155] on div "Products" at bounding box center [94, 164] width 124 height 19
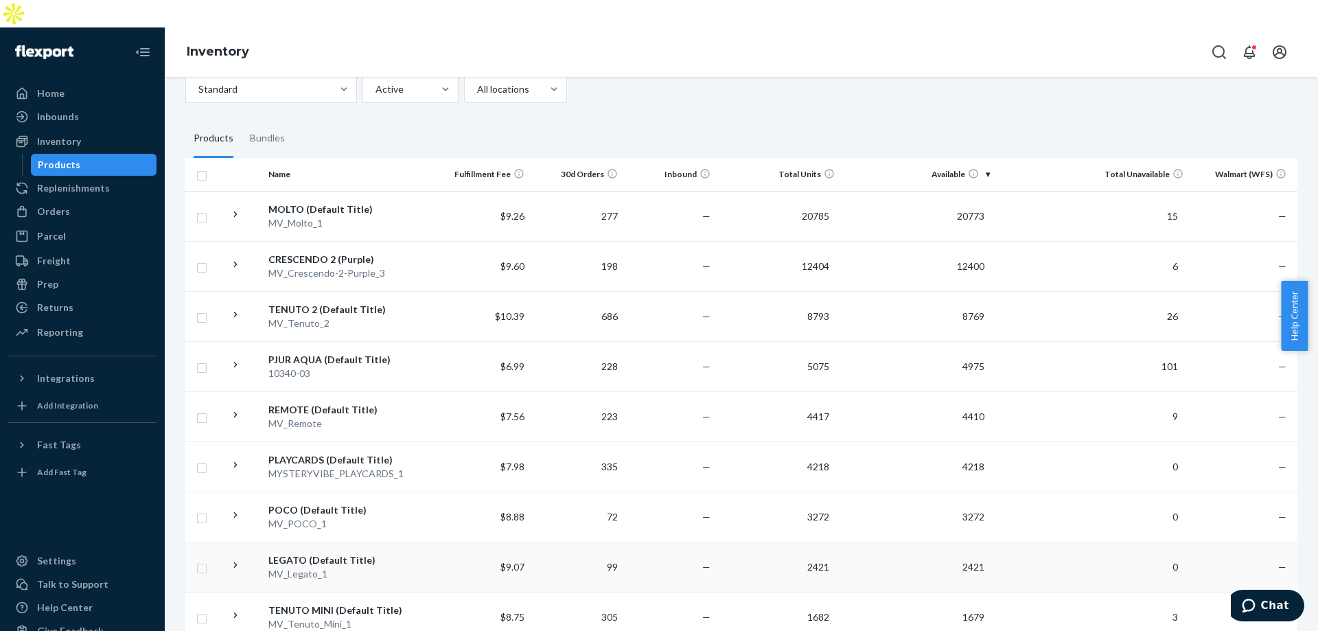
scroll to position [206, 0]
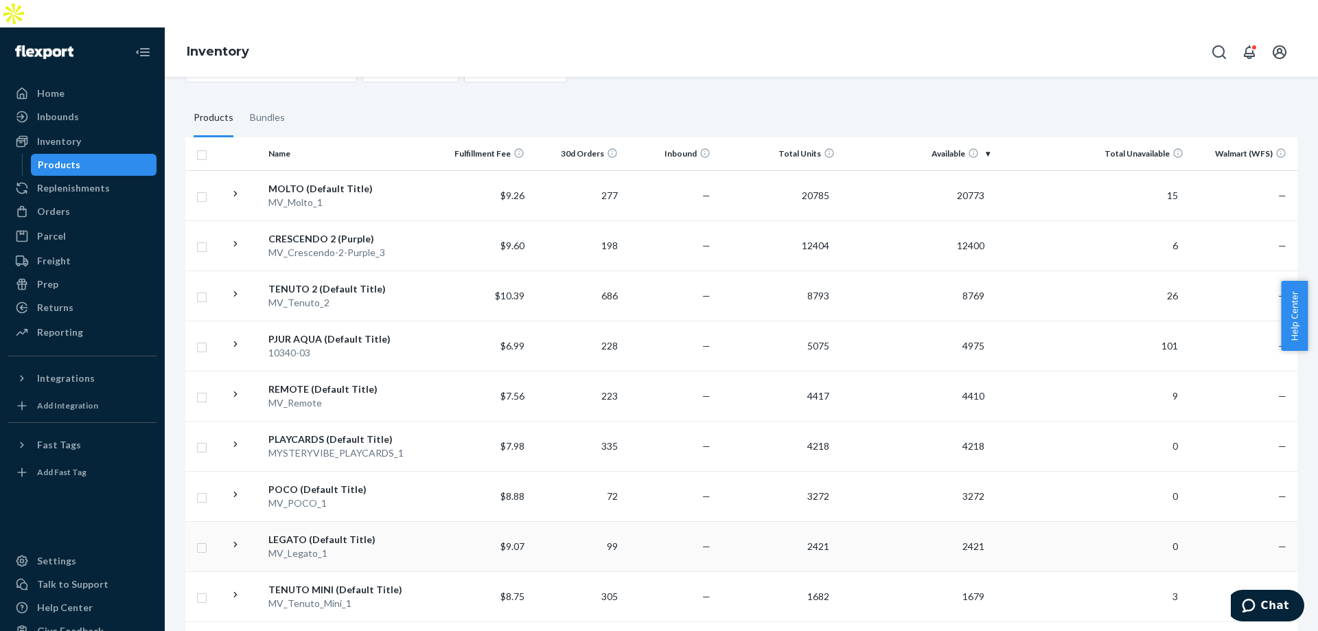
click at [448, 529] on td "$9.07" at bounding box center [483, 546] width 93 height 50
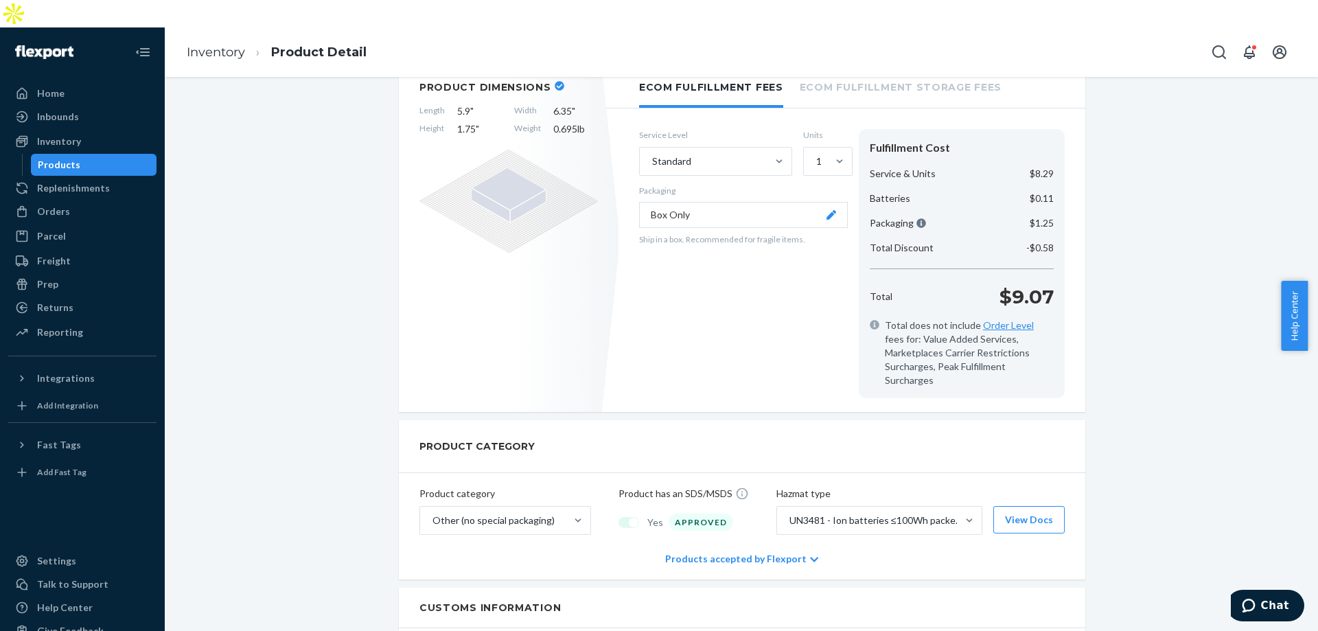
scroll to position [618, 0]
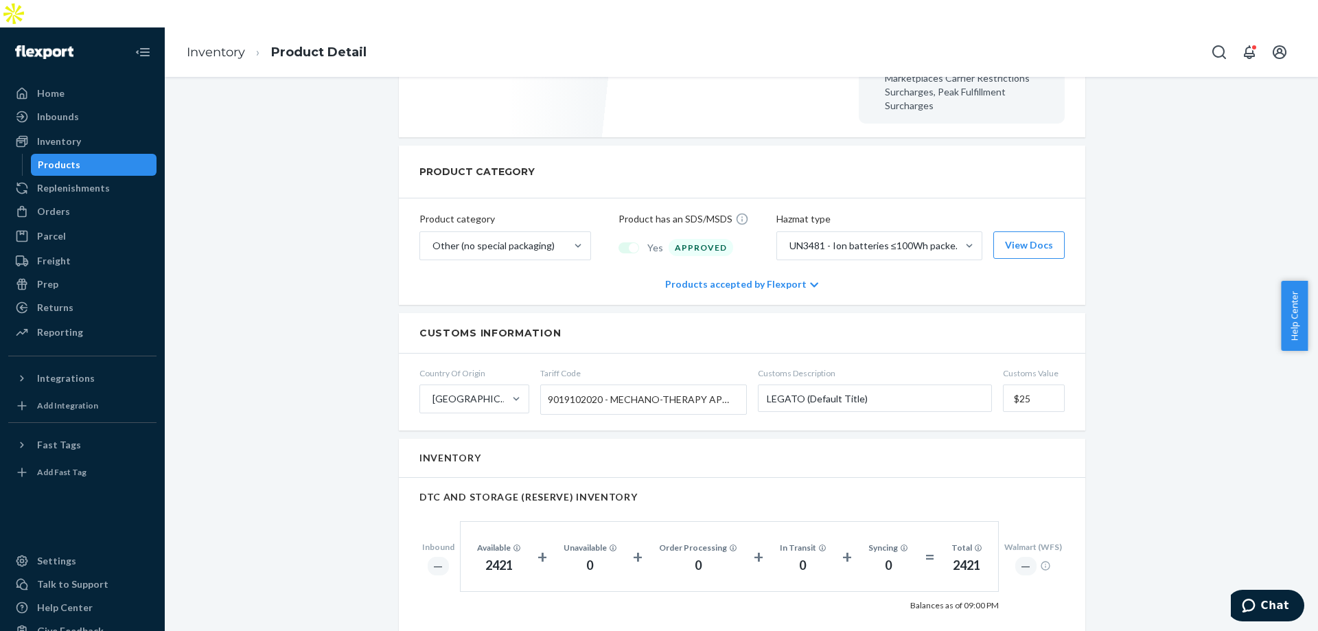
click at [954, 557] on div "2421" at bounding box center [966, 566] width 31 height 18
copy div "2421"
